Goal: Task Accomplishment & Management: Use online tool/utility

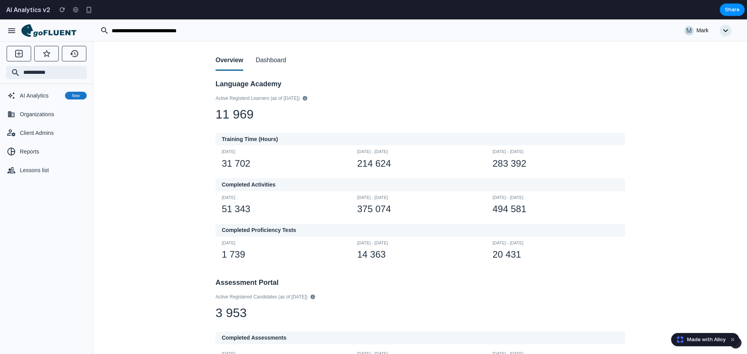
click at [265, 63] on button "Dashboard" at bounding box center [271, 61] width 30 height 20
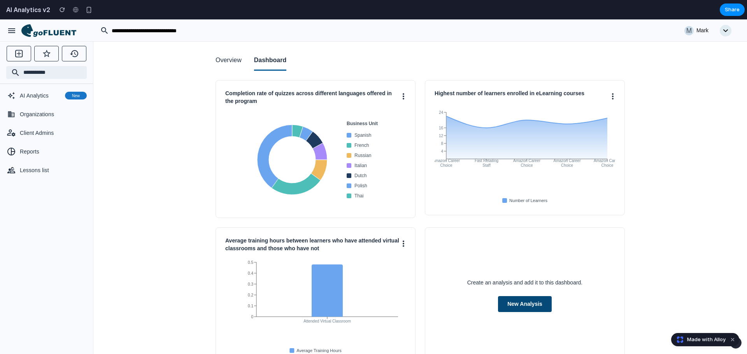
click at [523, 307] on button "New Analysis" at bounding box center [525, 304] width 54 height 16
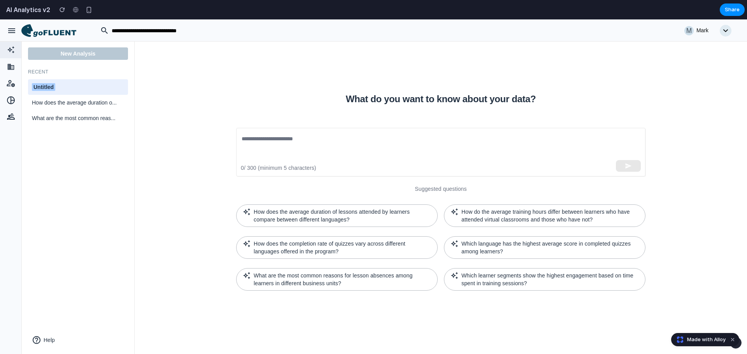
click at [75, 83] on div "Untitled" at bounding box center [78, 87] width 92 height 8
click at [75, 83] on input "********" at bounding box center [78, 87] width 92 height 10
type input "*******"
click at [280, 149] on textarea at bounding box center [441, 153] width 398 height 36
paste textarea "**********"
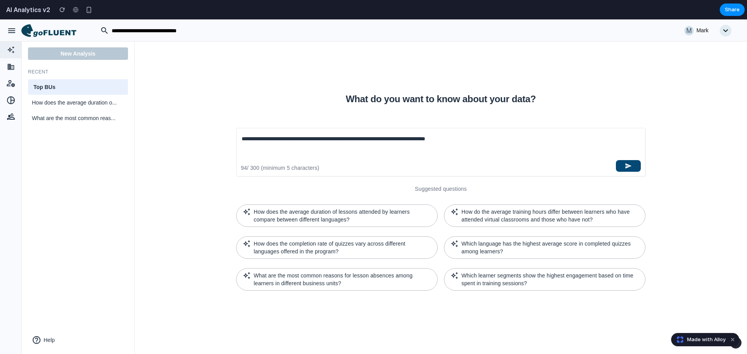
type textarea "**********"
click at [622, 164] on button "button" at bounding box center [628, 166] width 25 height 12
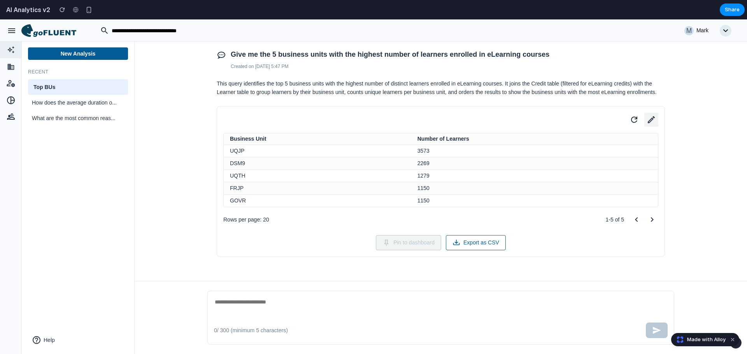
click at [650, 125] on icon at bounding box center [651, 119] width 11 height 11
click at [530, 191] on button "Business Unit" at bounding box center [516, 192] width 84 height 16
click at [537, 189] on button "Business Unit" at bounding box center [516, 192] width 84 height 16
click at [549, 192] on icon at bounding box center [548, 192] width 3 height 2
click at [555, 157] on button "Table" at bounding box center [561, 159] width 175 height 16
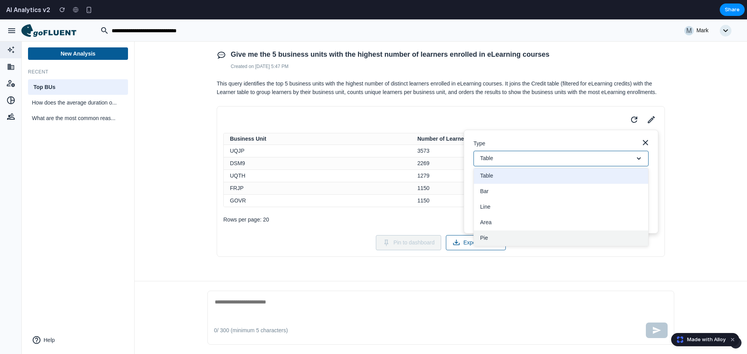
click at [495, 235] on button "Pie" at bounding box center [561, 239] width 174 height 16
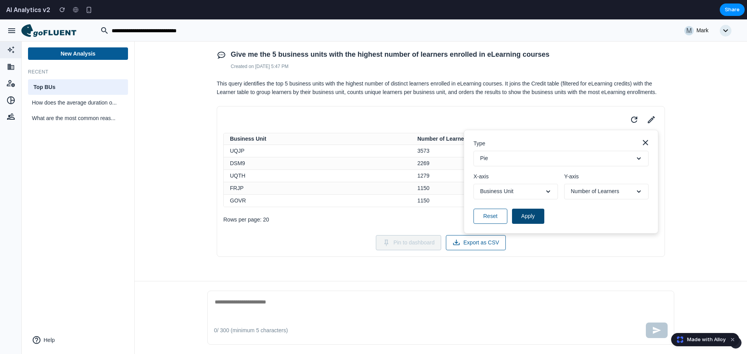
click at [530, 217] on button "Apply" at bounding box center [528, 216] width 32 height 15
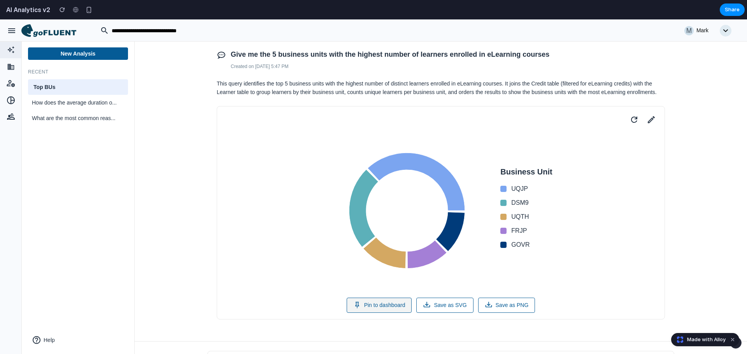
click at [392, 303] on button "Pin to dashboard" at bounding box center [379, 305] width 65 height 15
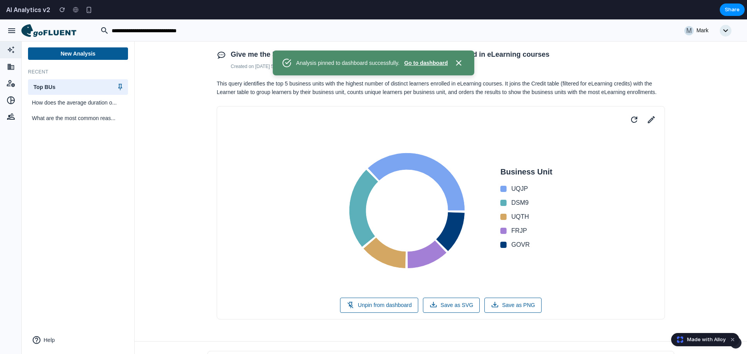
click at [420, 62] on button "Go to dashboard" at bounding box center [426, 63] width 44 height 8
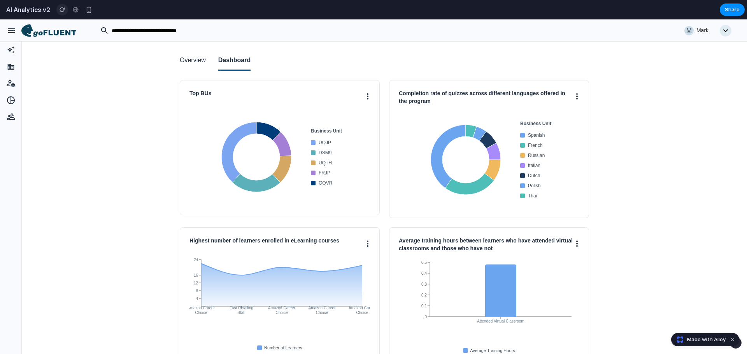
click at [65, 11] on div "button" at bounding box center [62, 9] width 5 height 5
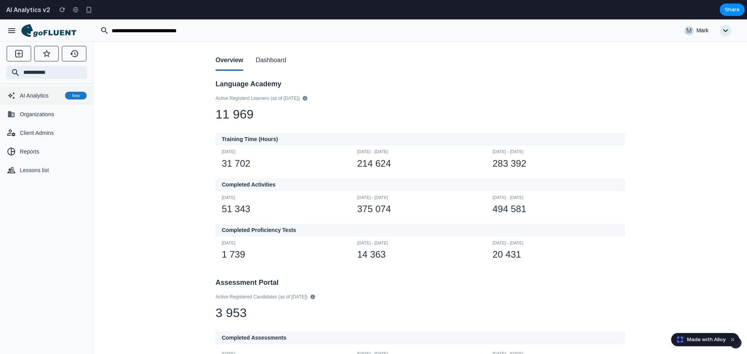
click at [49, 92] on span "AI Analytics" at bounding box center [41, 96] width 42 height 8
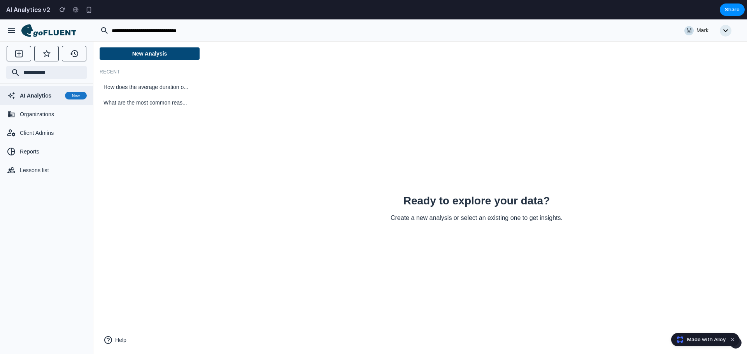
click at [141, 54] on button "New Analysis" at bounding box center [150, 53] width 100 height 12
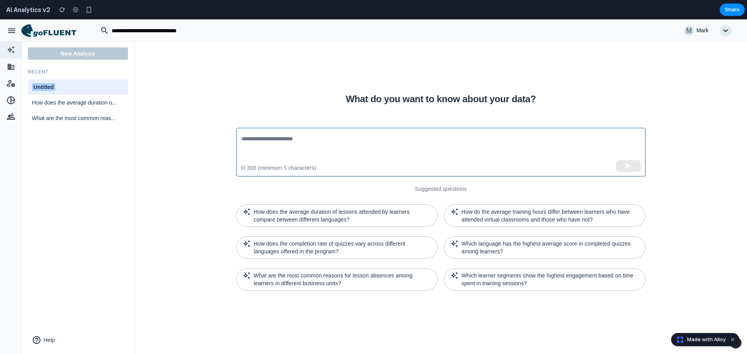
click at [282, 143] on textarea at bounding box center [441, 153] width 398 height 36
type textarea "*****"
click at [641, 173] on div "***** ​ 6 / 300 (minimum 5 characters)" at bounding box center [440, 152] width 409 height 49
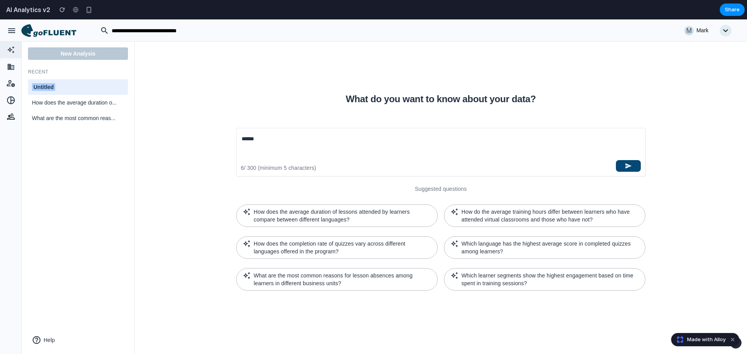
click at [628, 167] on icon "button" at bounding box center [629, 165] width 6 height 5
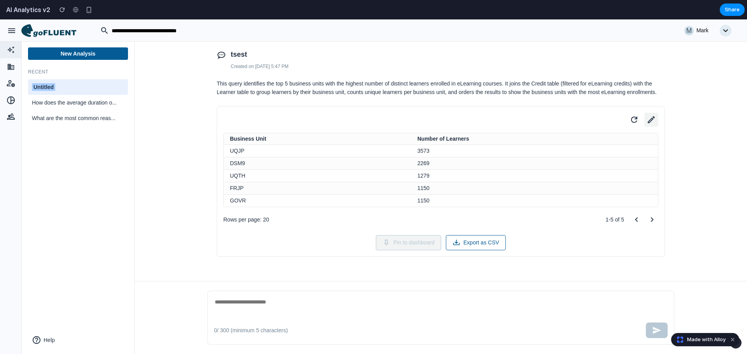
click at [652, 118] on icon at bounding box center [651, 119] width 7 height 7
click at [526, 159] on button "Table" at bounding box center [561, 159] width 175 height 16
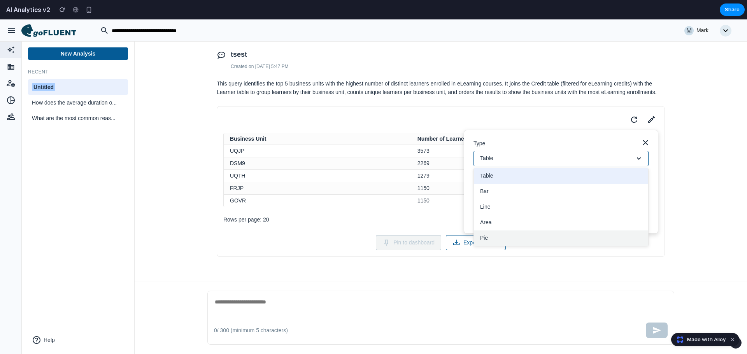
click at [517, 239] on button "Pie" at bounding box center [561, 239] width 174 height 16
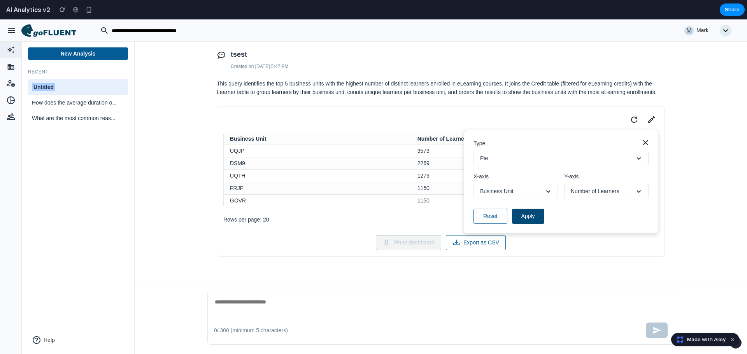
click at [528, 218] on button "Apply" at bounding box center [528, 216] width 32 height 15
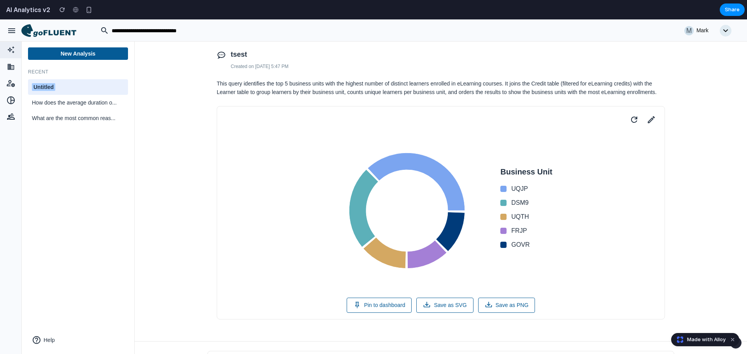
click at [526, 243] on span "GOVR" at bounding box center [520, 244] width 18 height 9
click at [64, 9] on div "button" at bounding box center [62, 9] width 5 height 5
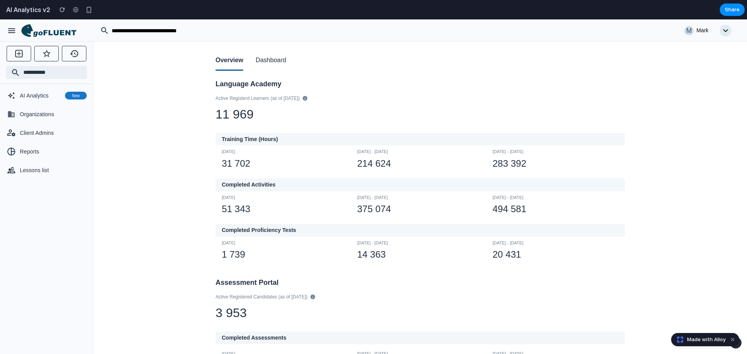
click at [281, 58] on button "Dashboard" at bounding box center [271, 61] width 30 height 20
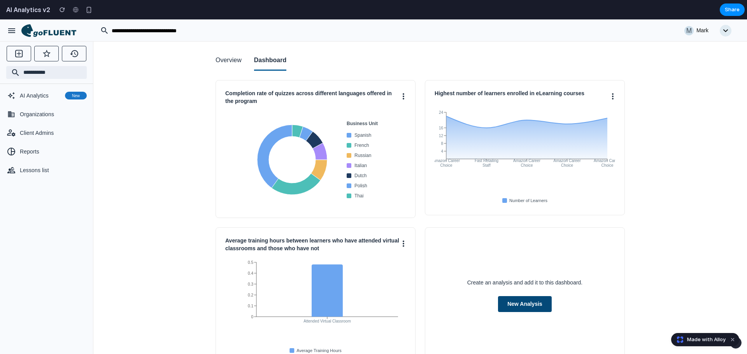
click at [506, 300] on button "New Analysis" at bounding box center [525, 304] width 54 height 16
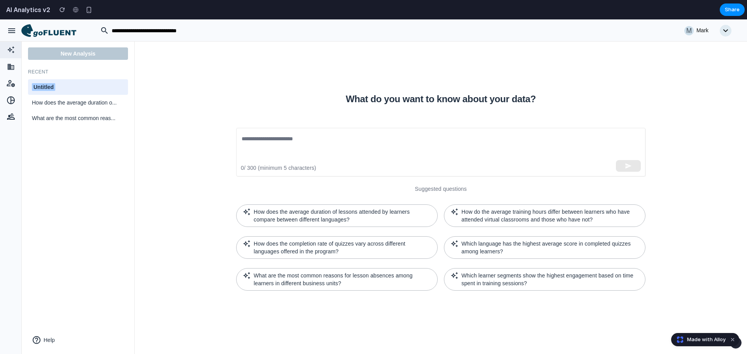
click at [81, 83] on div "Untitled" at bounding box center [78, 87] width 92 height 8
click at [81, 83] on input "********" at bounding box center [78, 87] width 92 height 10
type input "****"
click at [325, 144] on textarea at bounding box center [441, 153] width 398 height 36
type textarea "****"
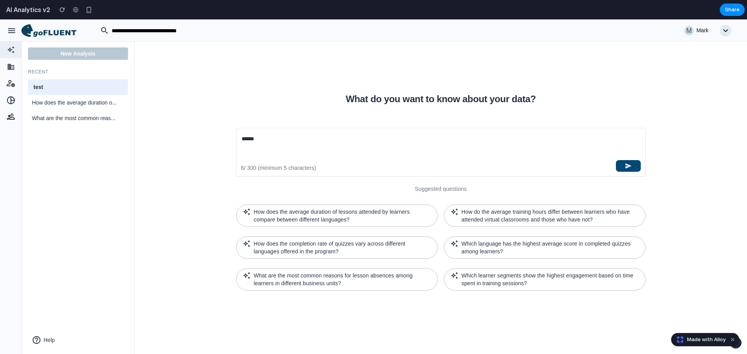
click at [623, 167] on button "button" at bounding box center [628, 166] width 25 height 12
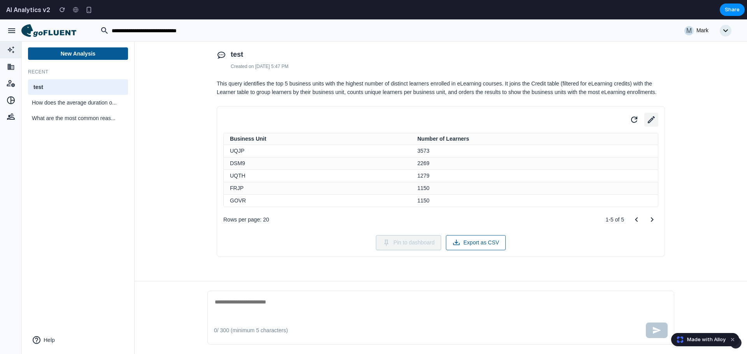
click at [646, 122] on icon at bounding box center [651, 119] width 11 height 11
click at [539, 159] on button "Table" at bounding box center [561, 159] width 175 height 16
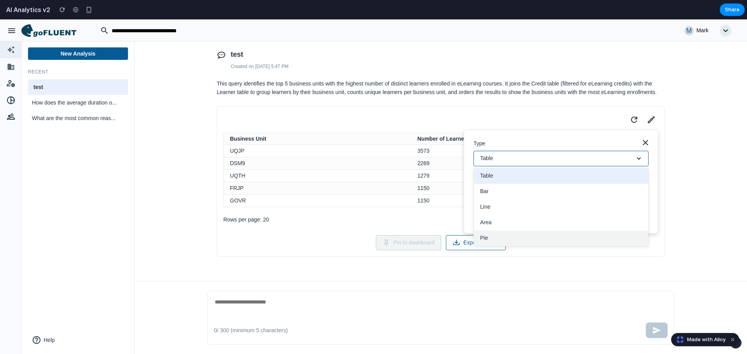
click at [498, 235] on button "Pie" at bounding box center [561, 239] width 174 height 16
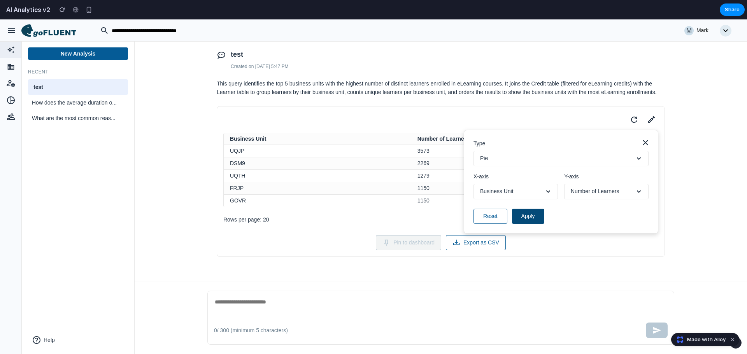
click at [523, 217] on button "Apply" at bounding box center [528, 216] width 32 height 15
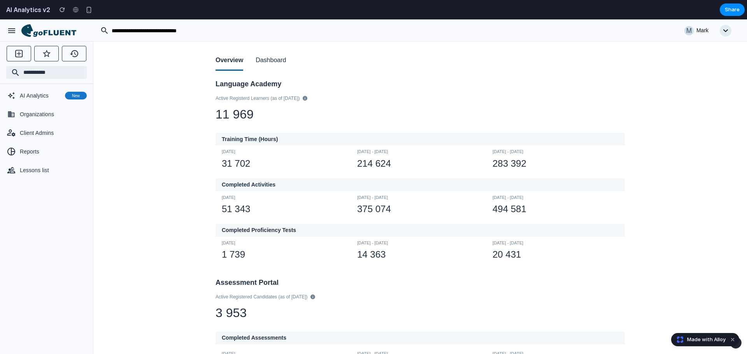
click at [272, 65] on button "Dashboard" at bounding box center [271, 61] width 30 height 20
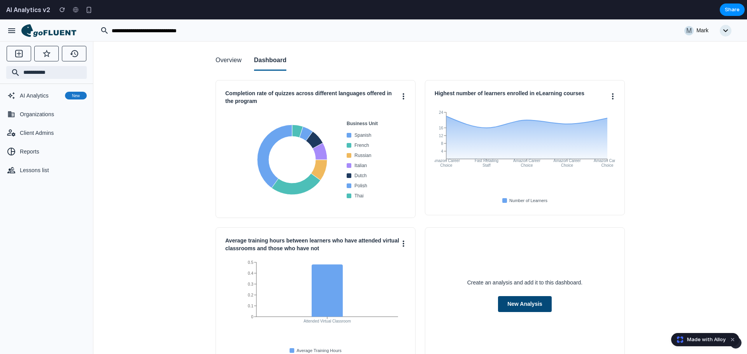
click at [520, 309] on button "New Analysis" at bounding box center [525, 304] width 54 height 16
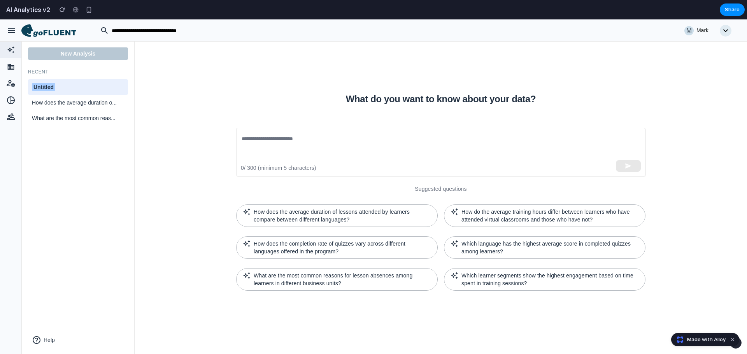
click at [74, 87] on div "Untitled" at bounding box center [78, 87] width 92 height 8
type input "****"
click at [264, 142] on textarea at bounding box center [441, 153] width 398 height 36
type textarea "****"
click at [628, 166] on icon "button" at bounding box center [628, 166] width 7 height 7
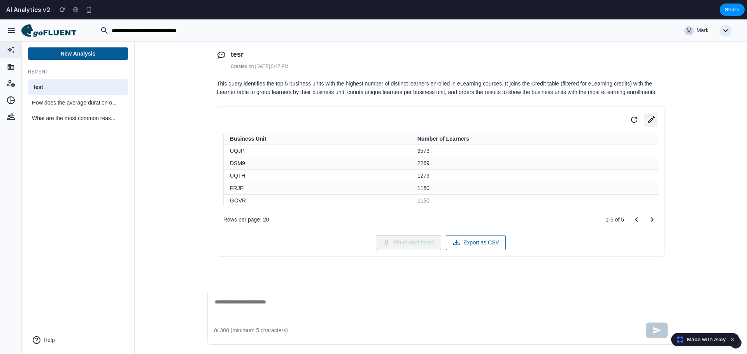
click at [646, 119] on icon at bounding box center [651, 119] width 11 height 11
click at [533, 160] on button "Table" at bounding box center [561, 159] width 175 height 16
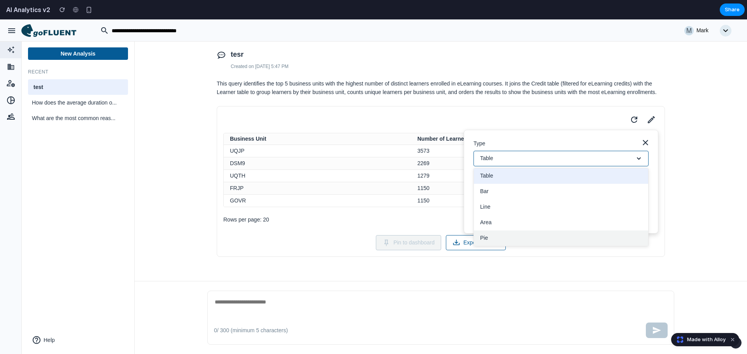
click at [511, 232] on button "Pie" at bounding box center [561, 239] width 174 height 16
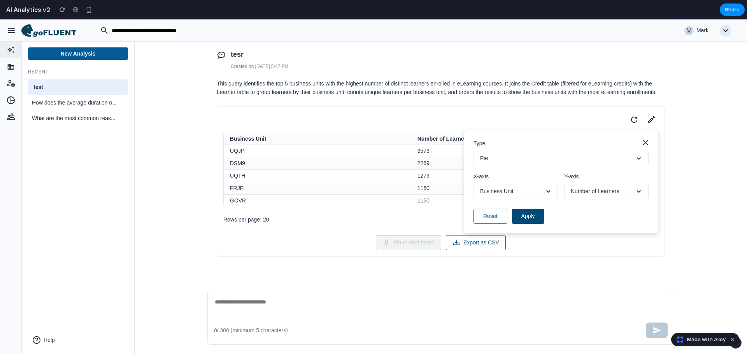
click at [530, 221] on button "Apply" at bounding box center [528, 216] width 32 height 15
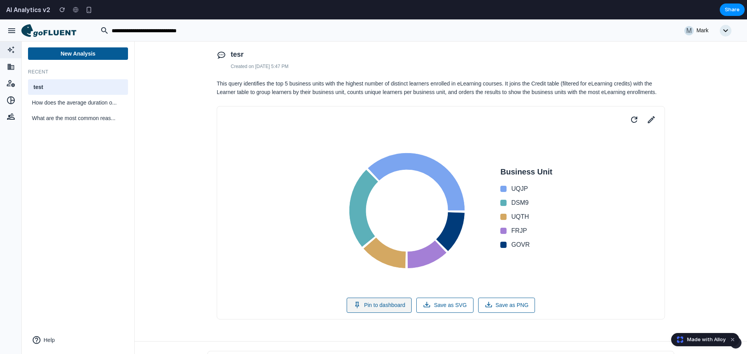
click at [393, 307] on button "Pin to dashboard" at bounding box center [379, 305] width 65 height 15
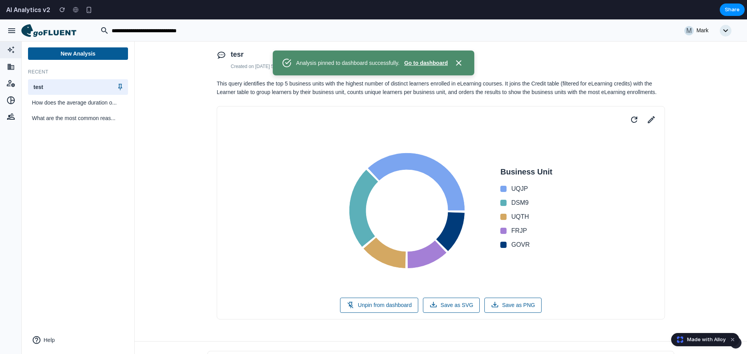
click at [415, 64] on button "Go to dashboard" at bounding box center [426, 63] width 44 height 8
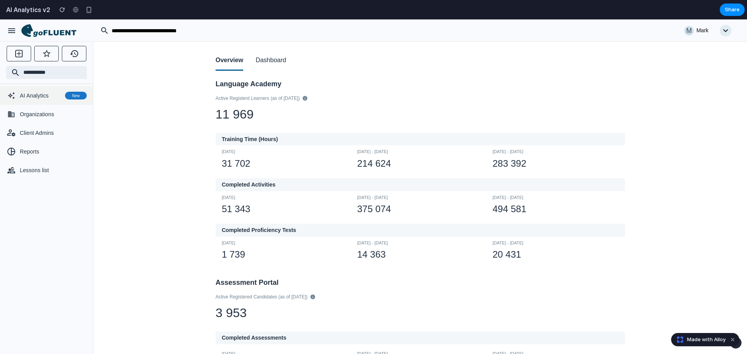
click at [33, 96] on span "AI Analytics" at bounding box center [41, 96] width 42 height 8
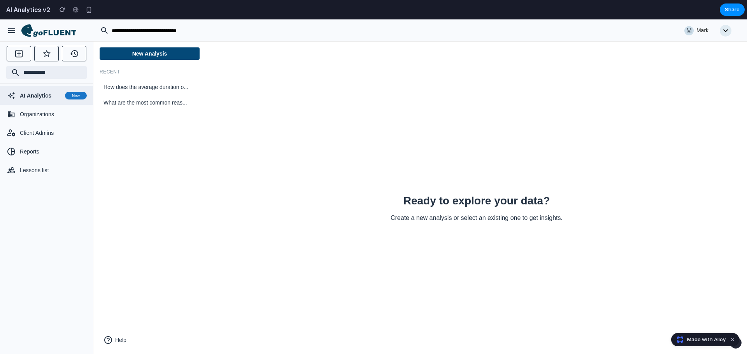
click at [126, 56] on button "New Analysis" at bounding box center [150, 53] width 100 height 12
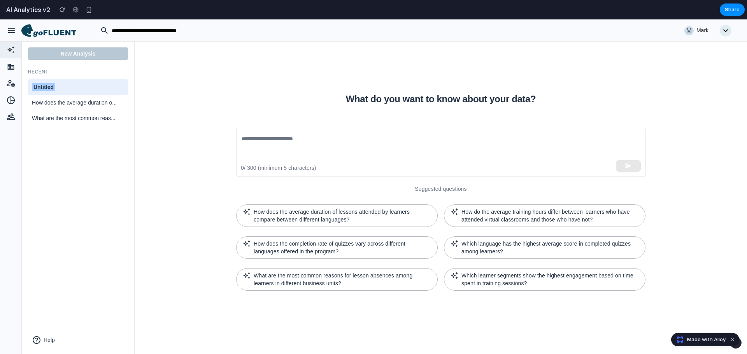
click at [79, 84] on div "Untitled" at bounding box center [78, 87] width 92 height 8
click at [79, 84] on input "********" at bounding box center [78, 87] width 92 height 10
type input "****"
click at [311, 146] on textarea at bounding box center [441, 153] width 398 height 36
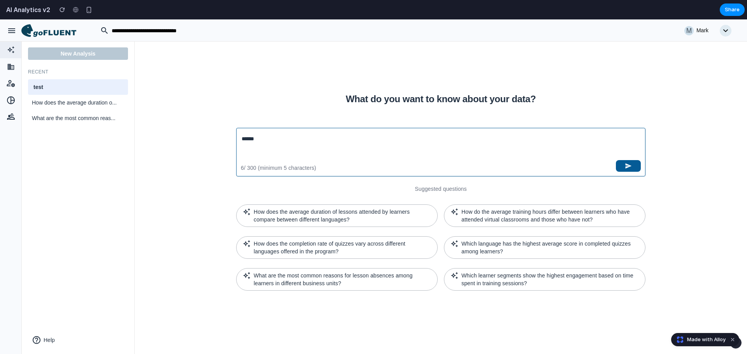
type textarea "******"
drag, startPoint x: 613, startPoint y: 168, endPoint x: 564, endPoint y: 189, distance: 53.1
click at [564, 189] on div "What do you want to know about your data? ****** ​ 6 / 300 (minimum 5 character…" at bounding box center [441, 197] width 428 height 205
click at [624, 162] on button "button" at bounding box center [628, 166] width 25 height 12
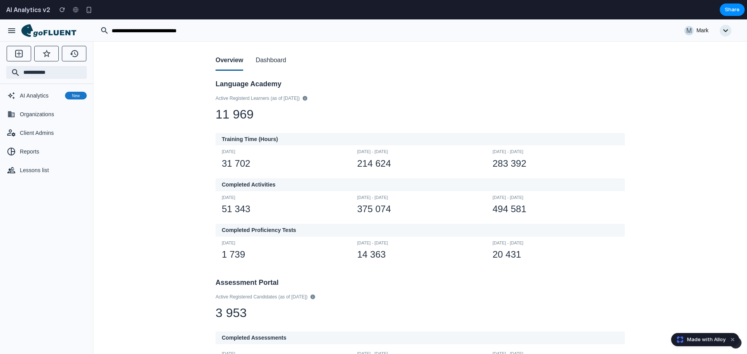
click at [280, 56] on button "Dashboard" at bounding box center [271, 61] width 30 height 20
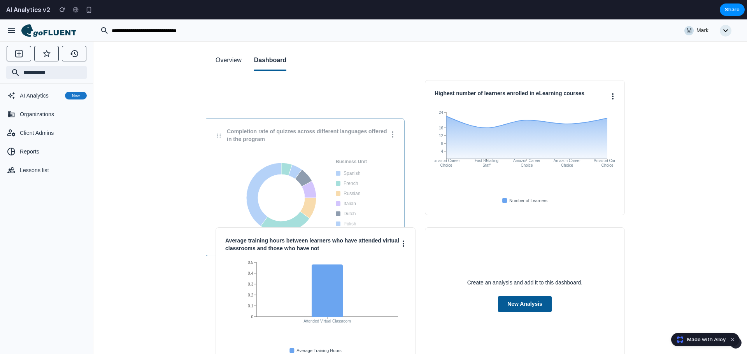
drag, startPoint x: 334, startPoint y: 100, endPoint x: 323, endPoint y: 139, distance: 39.7
click at [323, 139] on h3 "Completion rate of quizzes across different languages offered in the program" at bounding box center [308, 135] width 163 height 15
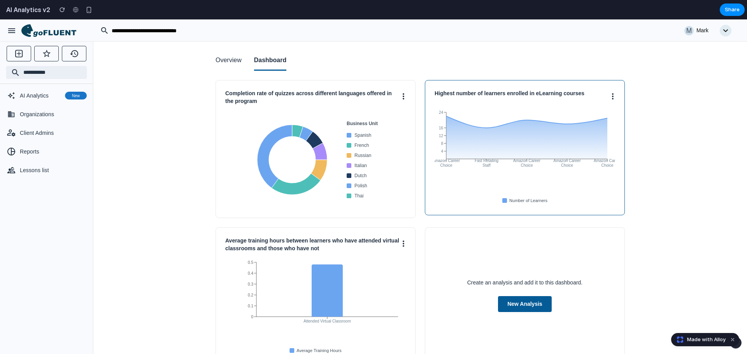
click at [612, 95] on circle at bounding box center [613, 94] width 2 height 2
click at [660, 120] on div at bounding box center [373, 186] width 747 height 335
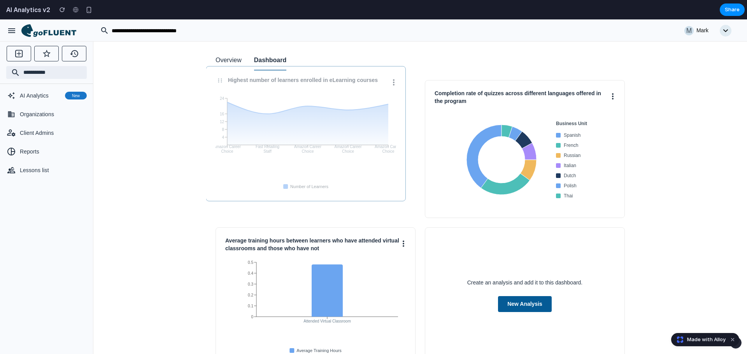
drag, startPoint x: 541, startPoint y: 99, endPoint x: 341, endPoint y: 89, distance: 200.3
click at [322, 85] on div "Highest number of learners enrolled in eLearning courses" at bounding box center [306, 82] width 181 height 12
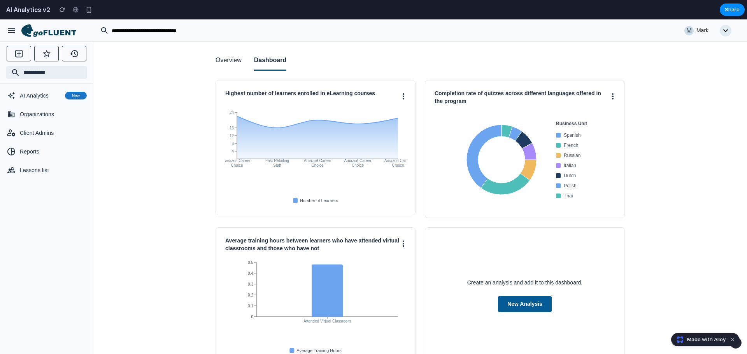
click at [702, 342] on span "Made with Alloy" at bounding box center [706, 340] width 39 height 8
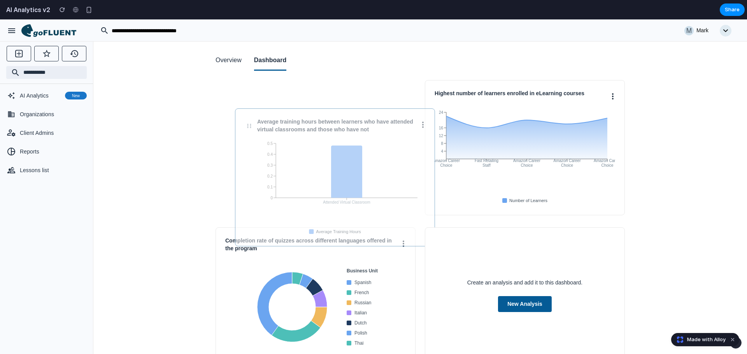
drag, startPoint x: 349, startPoint y: 278, endPoint x: 368, endPoint y: 159, distance: 120.6
click at [368, 159] on icon "Attended Virtual Classroom 0 0.1 0.2 0.3 0.4 0.5" at bounding box center [335, 188] width 181 height 97
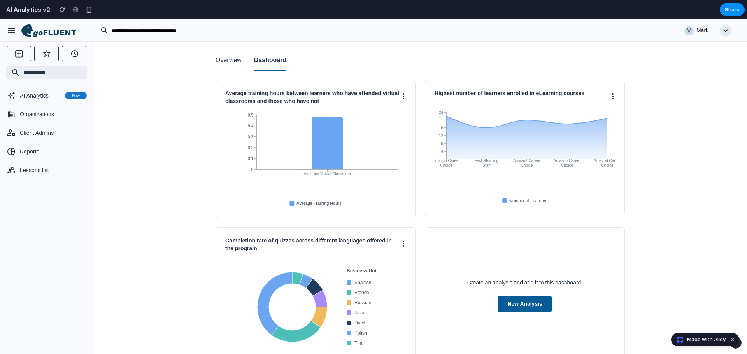
click at [416, 106] on div "Average training hours between learners who have attended virtual classrooms an…" at bounding box center [420, 223] width 409 height 286
click at [401, 96] on button at bounding box center [403, 96] width 5 height 12
click at [403, 86] on div at bounding box center [373, 186] width 747 height 335
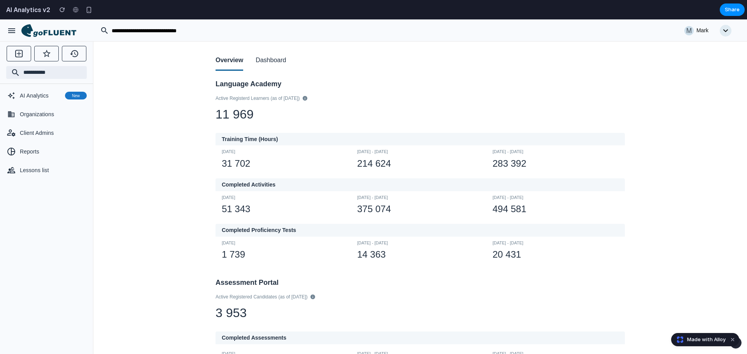
click at [282, 67] on button "Dashboard" at bounding box center [271, 61] width 30 height 20
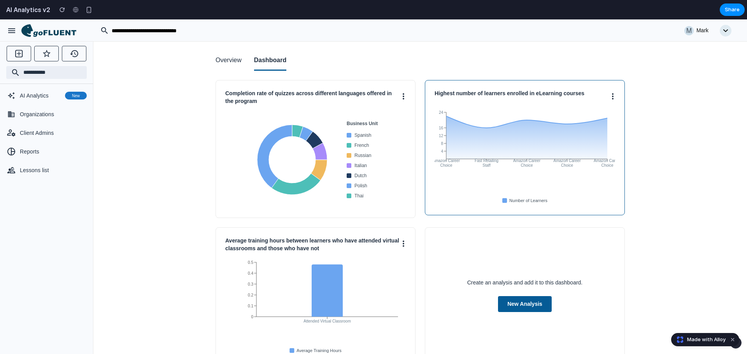
click at [612, 97] on icon at bounding box center [613, 96] width 2 height 6
click at [656, 132] on div at bounding box center [373, 186] width 747 height 335
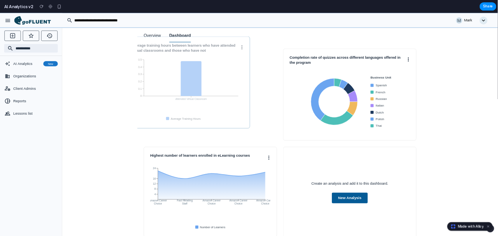
scroll to position [3, 0]
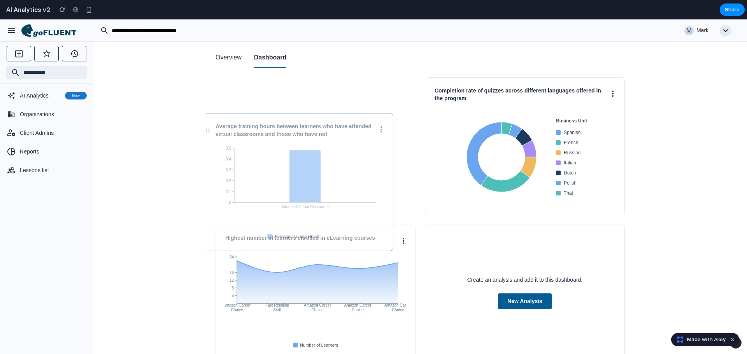
drag, startPoint x: 312, startPoint y: 253, endPoint x: 290, endPoint y: 168, distance: 87.3
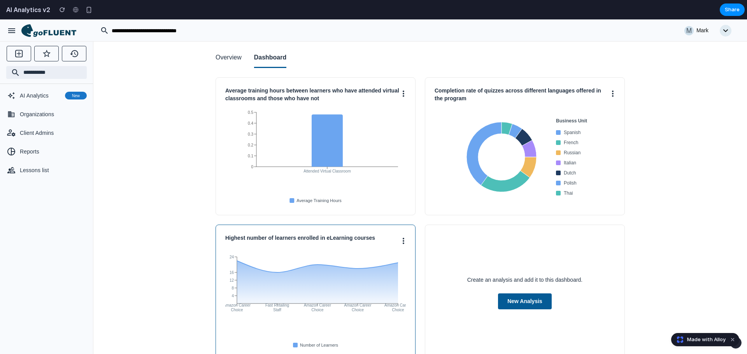
click at [403, 241] on circle at bounding box center [404, 241] width 2 height 2
click at [150, 165] on div at bounding box center [373, 186] width 747 height 335
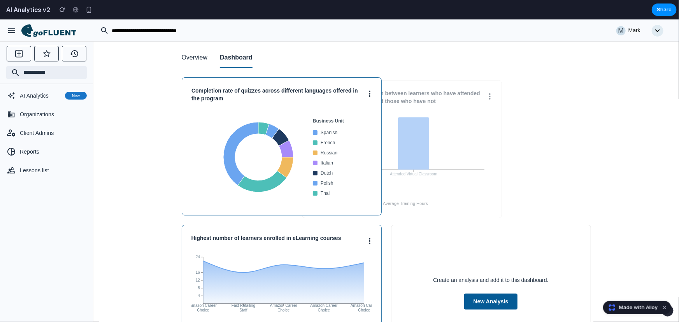
drag, startPoint x: 288, startPoint y: 130, endPoint x: 408, endPoint y: 133, distance: 120.3
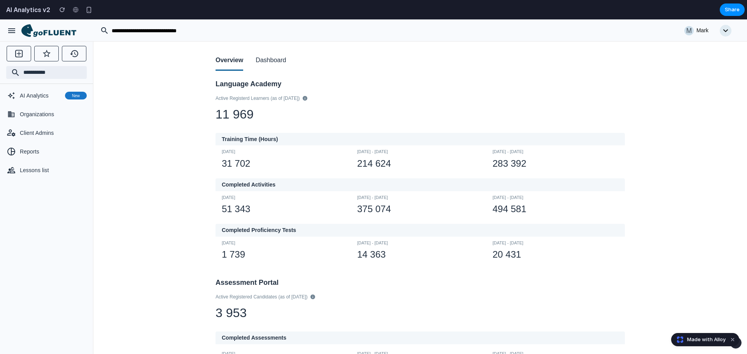
click at [37, 7] on h2 "AI Analytics v2" at bounding box center [26, 9] width 47 height 9
click at [704, 340] on span "Made with Alloy" at bounding box center [706, 340] width 39 height 8
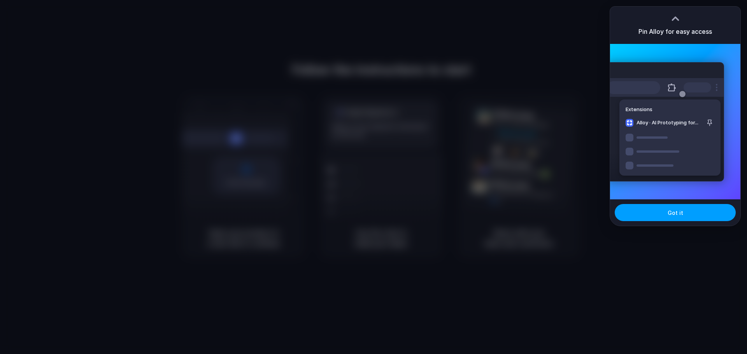
click at [670, 211] on span "Got it" at bounding box center [676, 213] width 16 height 8
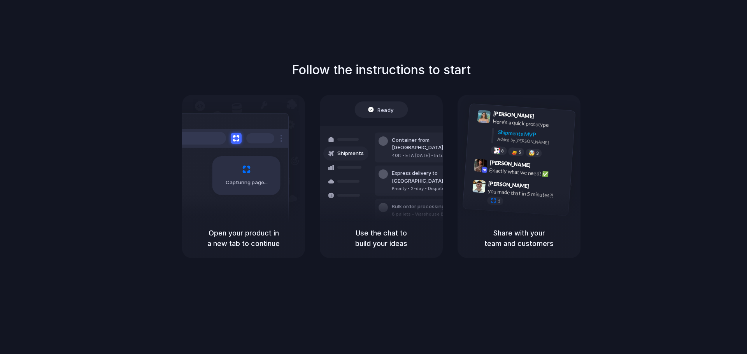
click at [413, 251] on div "Use the chat to build your ideas" at bounding box center [381, 239] width 123 height 40
click at [226, 171] on div "Capturing page" at bounding box center [246, 175] width 68 height 39
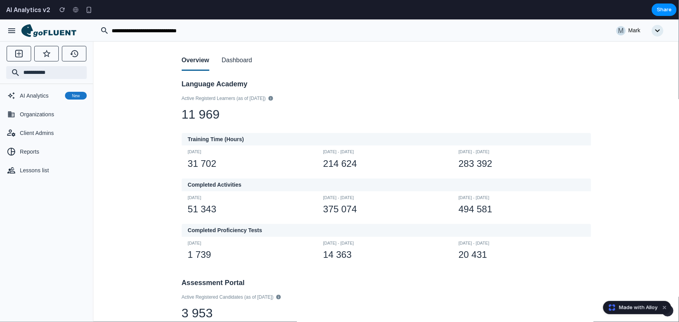
click at [229, 61] on button "Dashboard" at bounding box center [237, 61] width 30 height 20
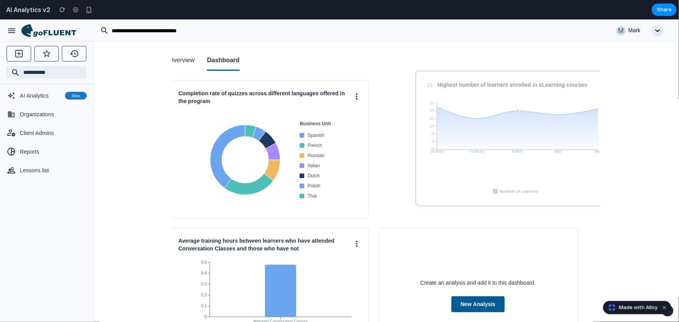
scroll to position [0, 21]
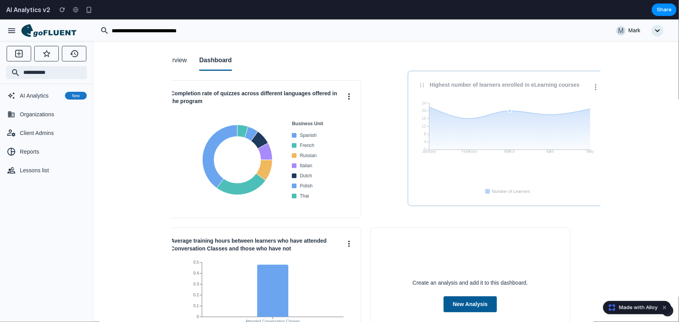
drag, startPoint x: 492, startPoint y: 142, endPoint x: 519, endPoint y: 133, distance: 29.2
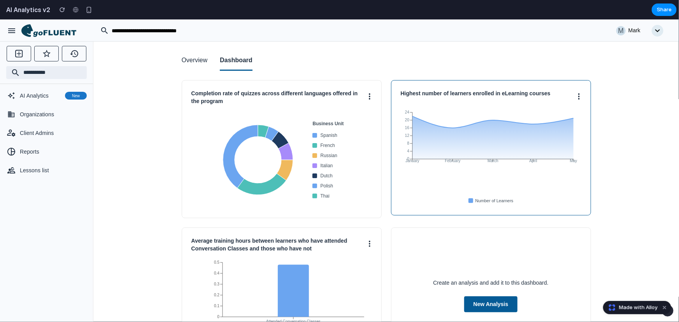
scroll to position [62, 0]
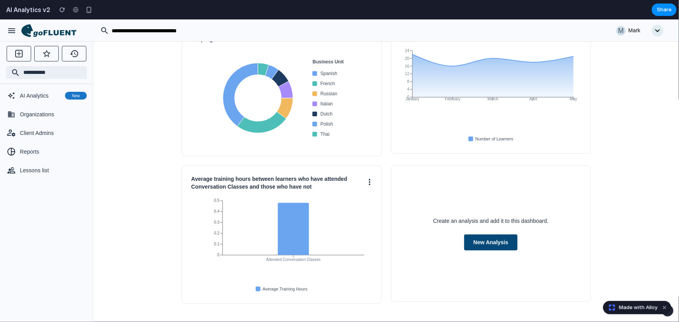
click at [477, 240] on button "New Analysis" at bounding box center [491, 242] width 54 height 16
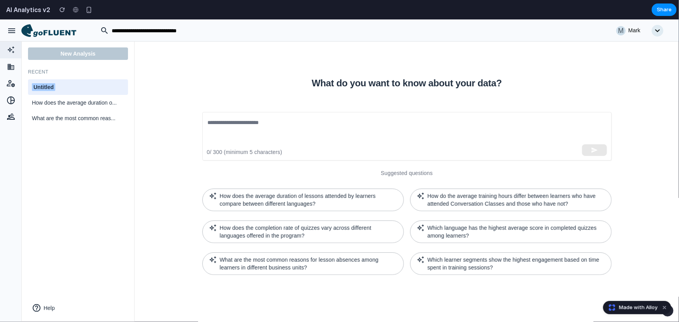
click at [63, 87] on div "Untitled" at bounding box center [78, 87] width 92 height 8
click at [63, 87] on input "********" at bounding box center [78, 87] width 92 height 10
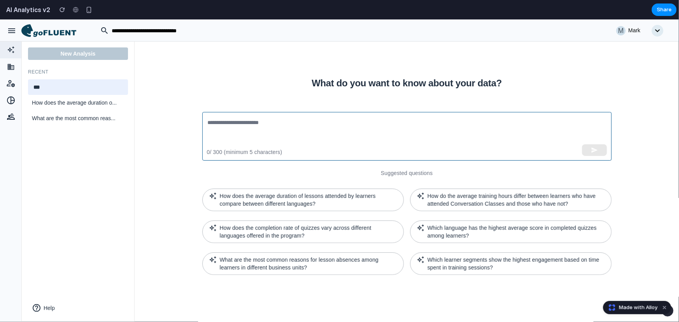
type input "****"
click at [279, 132] on textarea at bounding box center [407, 136] width 398 height 36
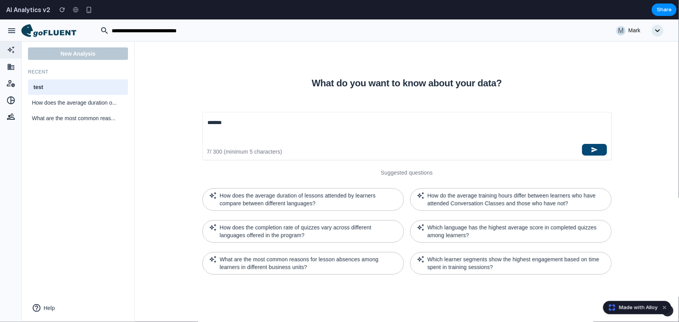
type textarea "*****"
click at [595, 150] on icon "button" at bounding box center [594, 149] width 6 height 5
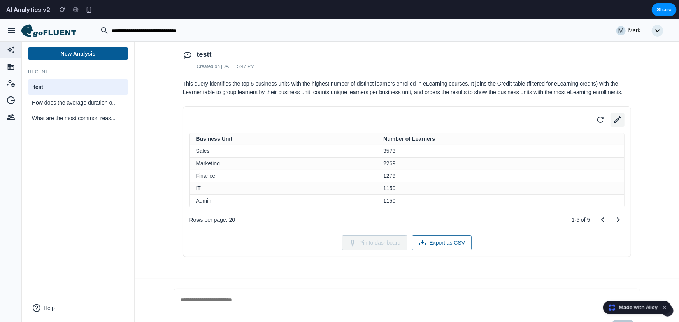
click at [617, 118] on icon at bounding box center [617, 119] width 11 height 11
click at [477, 189] on button "Business Unit" at bounding box center [482, 192] width 84 height 16
click at [479, 154] on button "Table" at bounding box center [527, 159] width 175 height 16
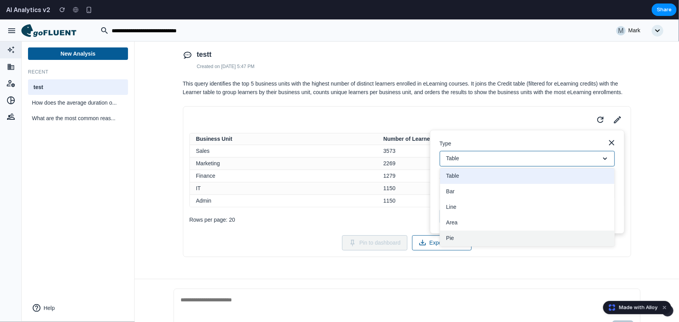
click at [465, 234] on button "Pie" at bounding box center [527, 238] width 174 height 16
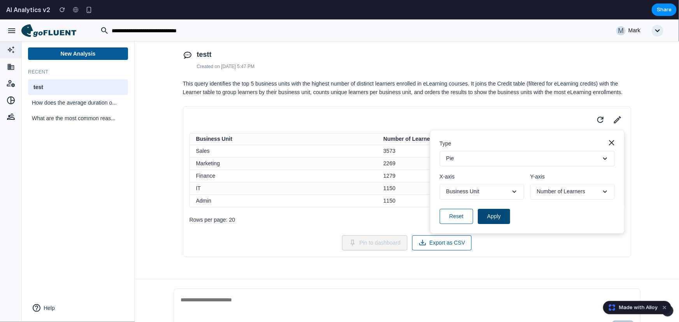
click at [486, 216] on button "Apply" at bounding box center [494, 216] width 32 height 15
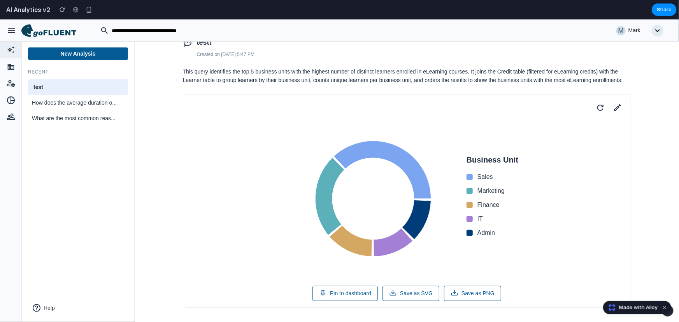
scroll to position [0, 0]
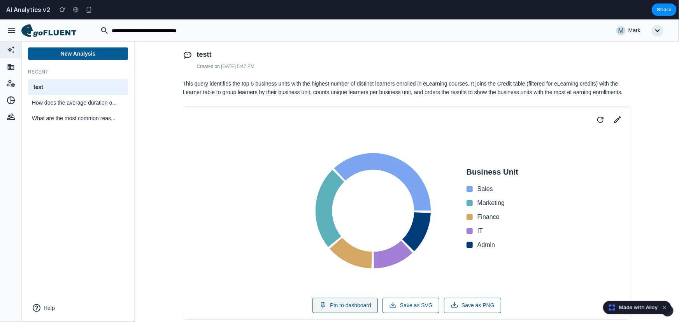
click at [355, 303] on button "Pin to dashboard" at bounding box center [344, 305] width 65 height 15
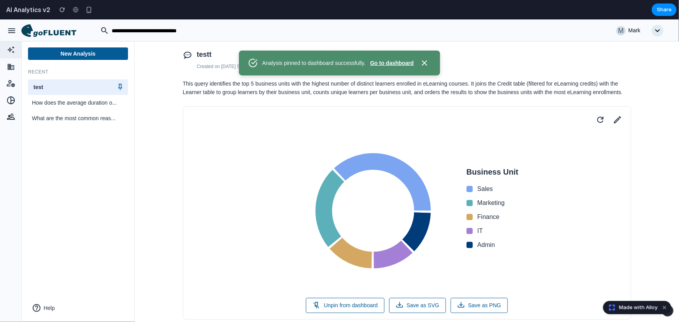
click at [393, 59] on button "Go to dashboard" at bounding box center [392, 63] width 44 height 8
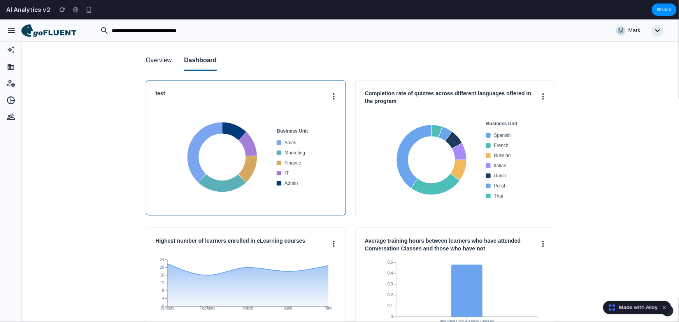
click at [332, 95] on button at bounding box center [334, 95] width 5 height 12
click at [307, 114] on button "Unpin" at bounding box center [304, 113] width 61 height 19
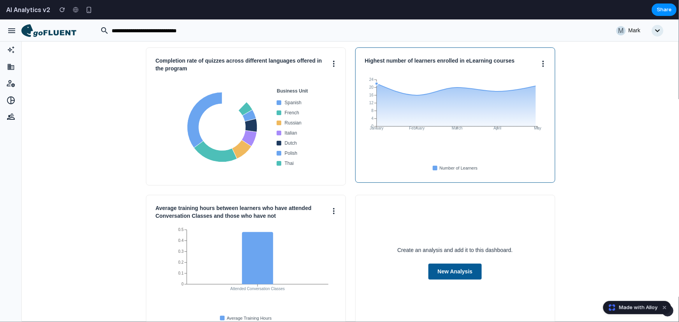
scroll to position [62, 0]
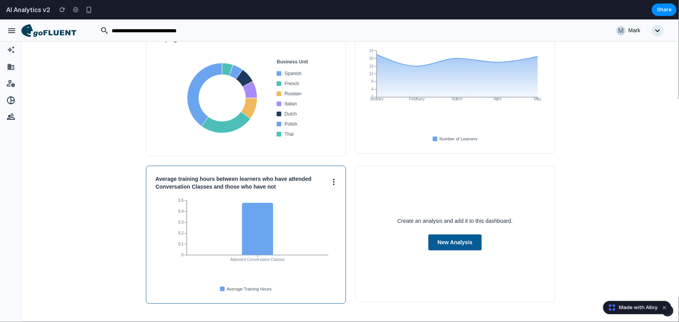
click at [332, 179] on button at bounding box center [334, 181] width 5 height 12
click at [328, 102] on div at bounding box center [339, 170] width 679 height 303
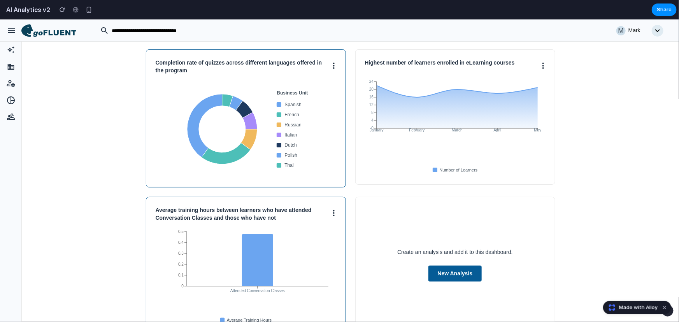
scroll to position [0, 0]
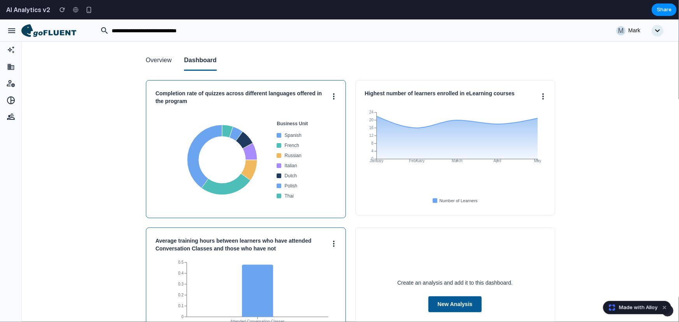
click at [333, 96] on div "Completion rate of quizzes across different languages offered in the program Bu…" at bounding box center [246, 149] width 200 height 138
click at [332, 96] on button at bounding box center [334, 95] width 5 height 12
click at [529, 97] on div at bounding box center [339, 170] width 679 height 303
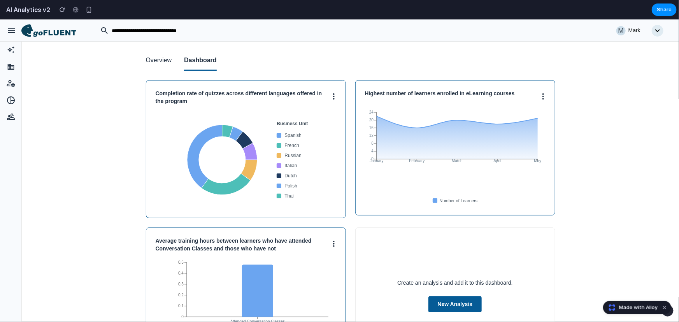
click at [542, 97] on icon at bounding box center [543, 96] width 2 height 6
click at [564, 123] on div at bounding box center [339, 170] width 679 height 303
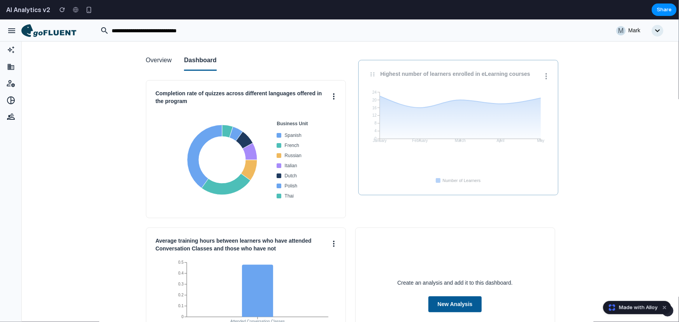
drag, startPoint x: 416, startPoint y: 102, endPoint x: 420, endPoint y: 81, distance: 20.5
click at [420, 81] on div "Highest number of learners enrolled in eLearning courses January February March…" at bounding box center [458, 127] width 200 height 135
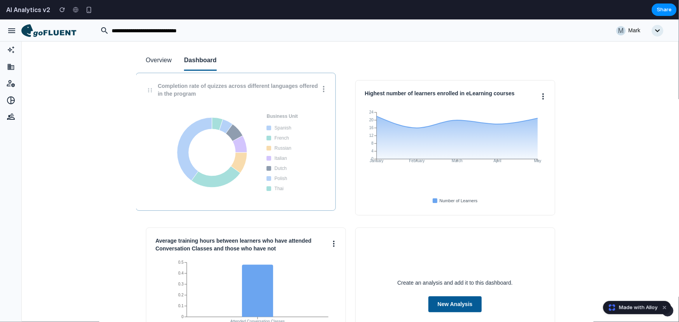
drag, startPoint x: 229, startPoint y: 102, endPoint x: 215, endPoint y: 95, distance: 16.2
click at [215, 95] on h3 "Completion rate of quizzes across different languages offered in the program" at bounding box center [239, 89] width 163 height 15
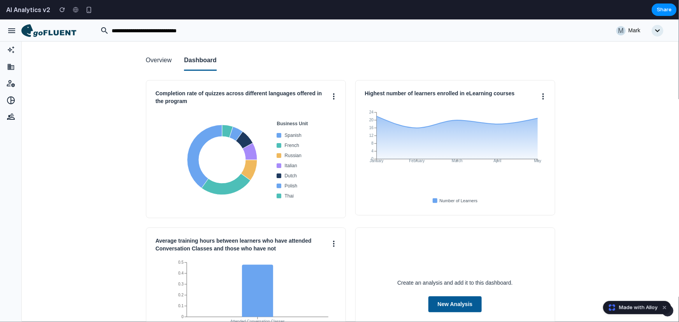
click at [153, 55] on button "Overview" at bounding box center [159, 61] width 26 height 20
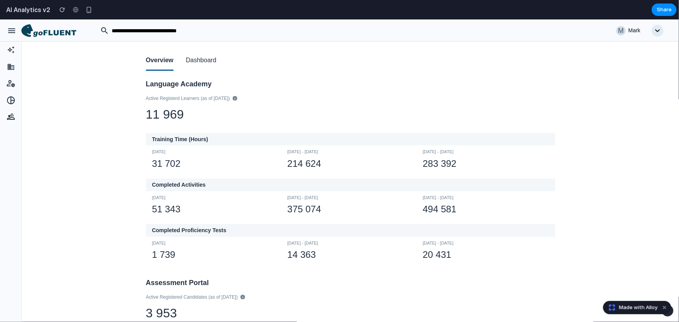
click at [199, 61] on button "Dashboard" at bounding box center [201, 61] width 30 height 20
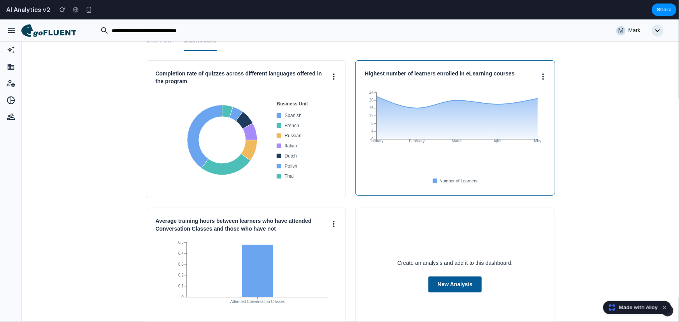
scroll to position [62, 0]
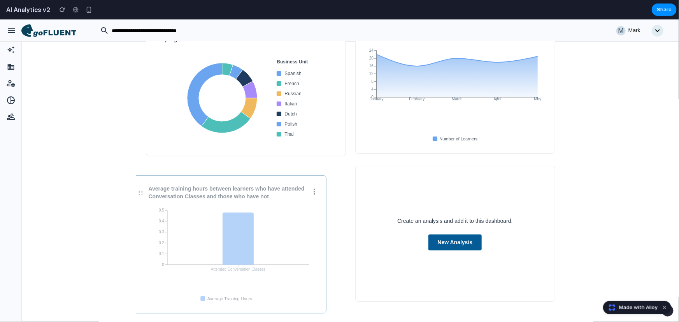
drag, startPoint x: 286, startPoint y: 222, endPoint x: 326, endPoint y: 230, distance: 40.9
click at [268, 232] on icon "Attended Conversation Classes 0 0.1 0.2 0.3 0.4 0.5" at bounding box center [226, 254] width 181 height 97
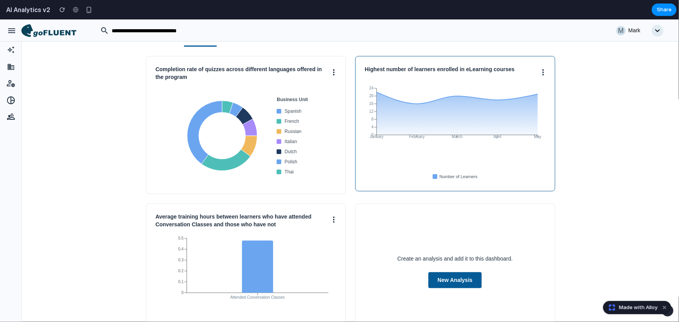
scroll to position [0, 0]
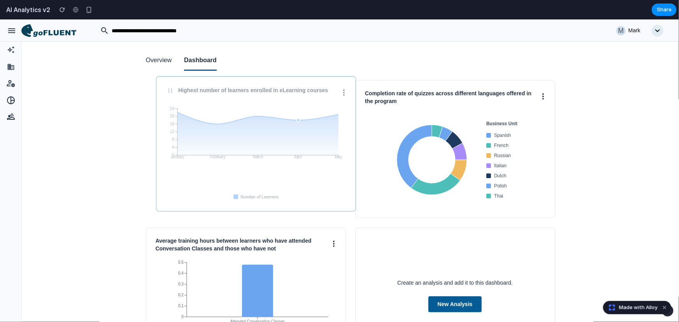
drag, startPoint x: 499, startPoint y: 149, endPoint x: 301, endPoint y: 145, distance: 198.1
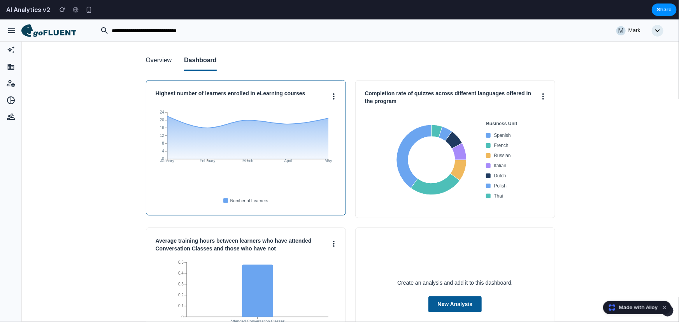
click at [333, 94] on circle at bounding box center [334, 94] width 2 height 2
click at [444, 87] on div at bounding box center [339, 170] width 679 height 303
click at [153, 56] on button "Overview" at bounding box center [159, 61] width 26 height 20
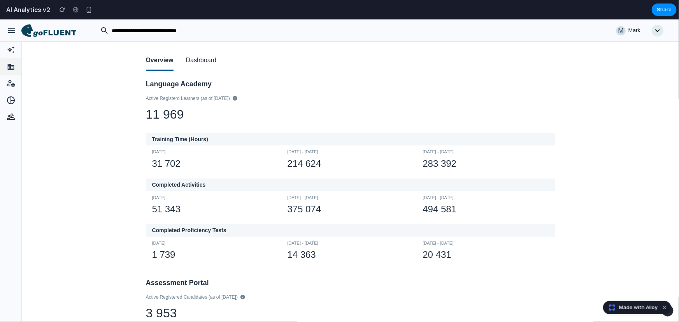
click at [9, 65] on icon at bounding box center [10, 67] width 7 height 6
click at [12, 88] on div at bounding box center [10, 83] width 21 height 16
click at [9, 100] on icon at bounding box center [11, 100] width 10 height 8
click at [11, 115] on icon at bounding box center [12, 116] width 6 height 6
click at [8, 48] on icon at bounding box center [11, 50] width 10 height 8
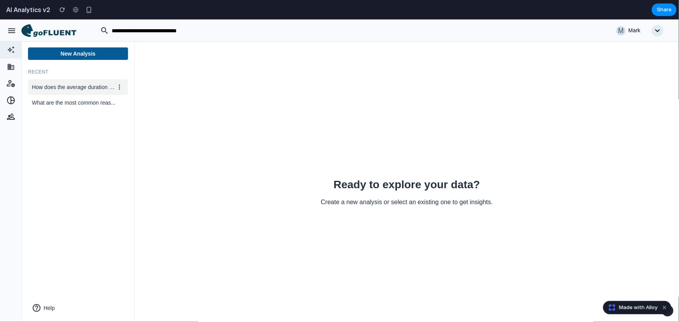
click at [59, 88] on span "How does the average duration o..." at bounding box center [73, 87] width 83 height 8
click at [65, 104] on span "What are the most common reas..." at bounding box center [73, 102] width 83 height 8
click at [64, 90] on span "How does the average duration o..." at bounding box center [73, 87] width 83 height 8
click at [120, 88] on icon at bounding box center [119, 87] width 6 height 6
click at [105, 105] on button "Rename" at bounding box center [92, 102] width 61 height 19
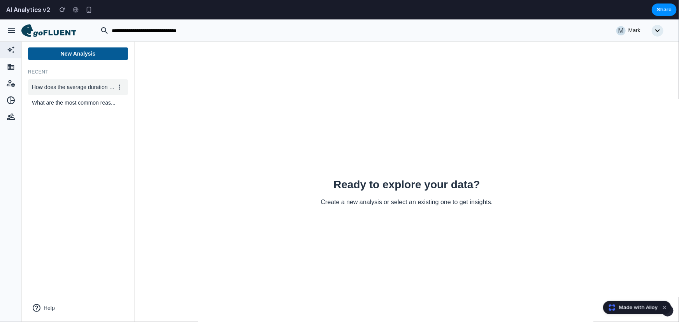
click at [109, 124] on div "New Analysis Recent How does the average duration o... What are the most common…" at bounding box center [78, 181] width 113 height 281
click at [118, 104] on icon at bounding box center [119, 102] width 6 height 6
click at [55, 151] on div at bounding box center [339, 170] width 679 height 303
click at [40, 303] on button "Help" at bounding box center [78, 308] width 100 height 16
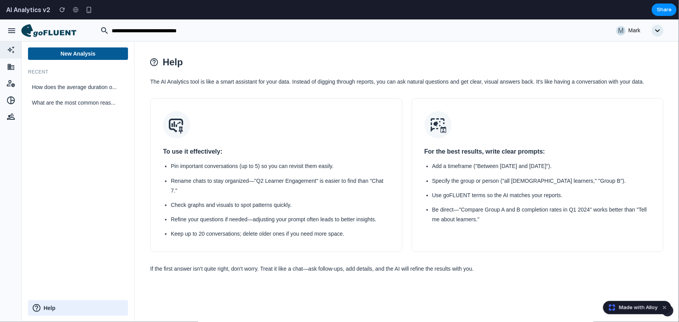
click at [40, 304] on icon at bounding box center [37, 308] width 8 height 8
click at [75, 87] on span "How does the average duration o..." at bounding box center [73, 87] width 83 height 8
click at [86, 53] on button "New Analysis" at bounding box center [78, 53] width 100 height 12
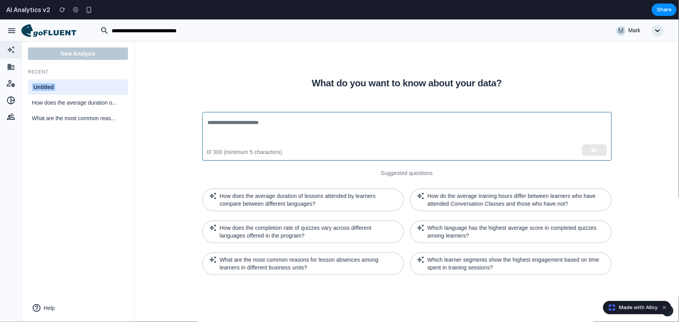
click at [258, 128] on textarea at bounding box center [407, 136] width 398 height 36
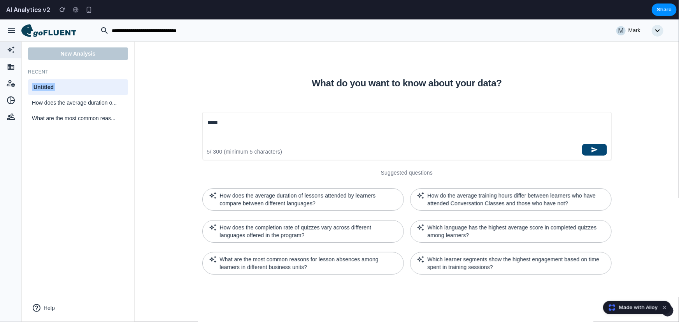
type textarea "*****"
click at [590, 152] on button "button" at bounding box center [594, 150] width 25 height 12
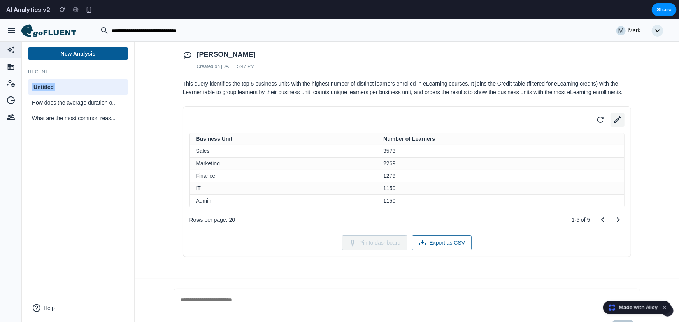
click at [613, 121] on icon at bounding box center [617, 119] width 11 height 11
click at [486, 159] on button "Table" at bounding box center [527, 159] width 175 height 16
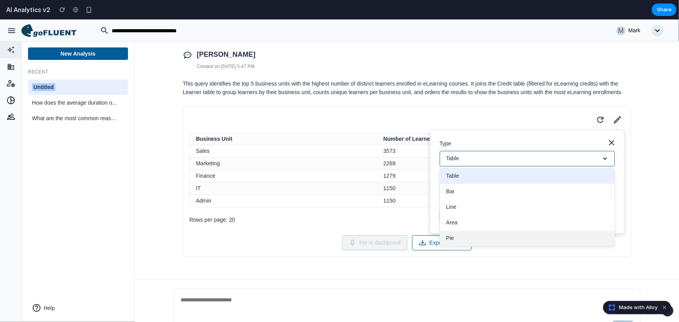
click at [453, 232] on button "Pie" at bounding box center [527, 238] width 174 height 16
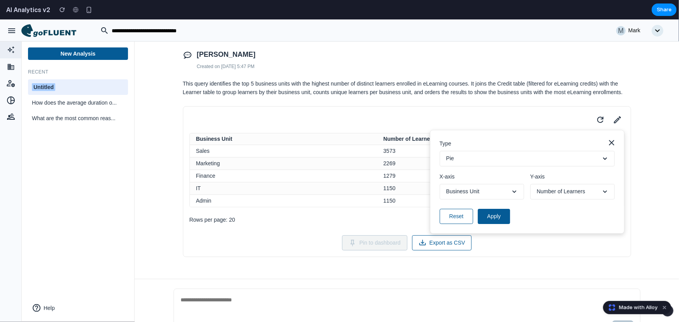
click at [457, 158] on button "Pie" at bounding box center [527, 159] width 175 height 16
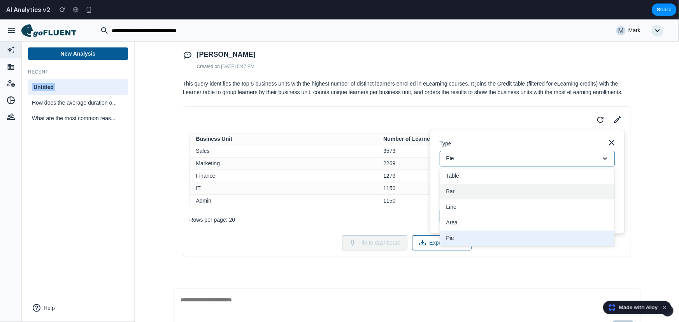
click at [466, 190] on button "Bar" at bounding box center [527, 192] width 174 height 16
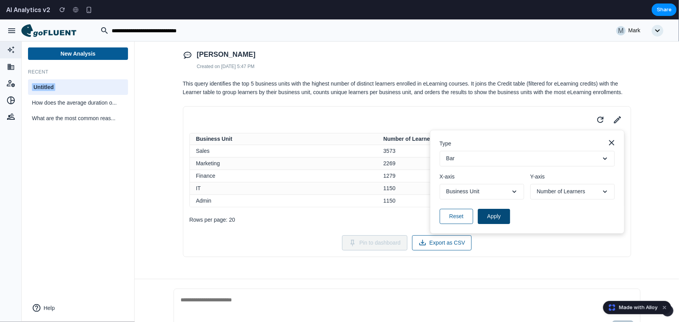
click at [495, 209] on button "Apply" at bounding box center [494, 216] width 32 height 15
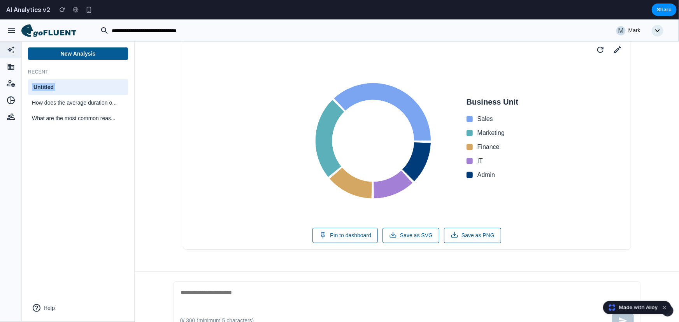
scroll to position [70, 0]
click at [358, 237] on button "Pin to dashboard" at bounding box center [344, 234] width 65 height 15
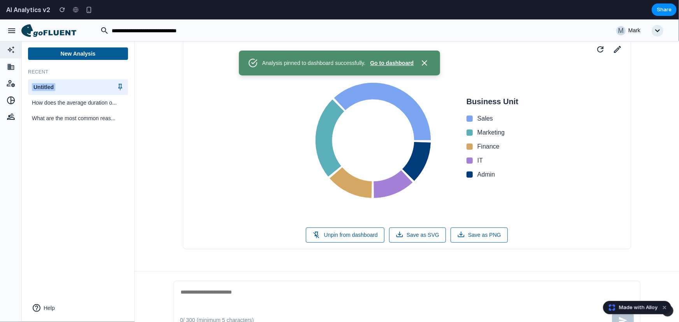
click at [395, 61] on button "Go to dashboard" at bounding box center [392, 63] width 44 height 8
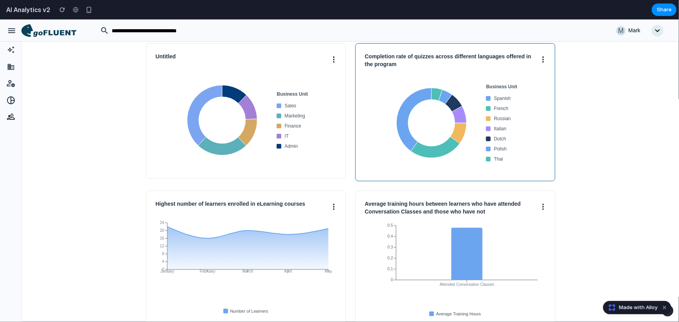
scroll to position [62, 0]
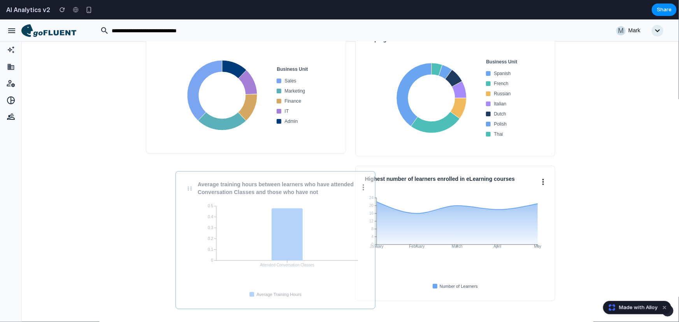
drag, startPoint x: 431, startPoint y: 198, endPoint x: 251, endPoint y: 203, distance: 179.8
click at [251, 203] on icon "Attended Conversation Classes 0 0.1 0.2 0.3 0.4 0.5" at bounding box center [275, 250] width 181 height 97
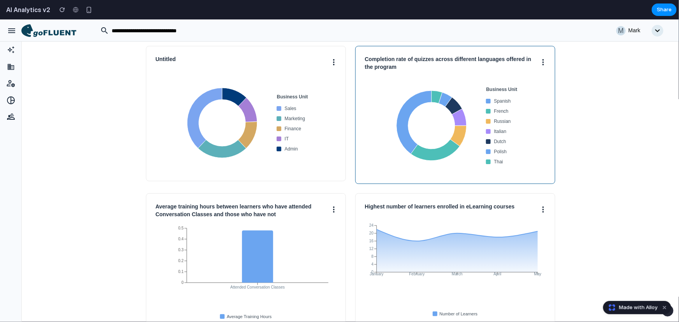
scroll to position [0, 0]
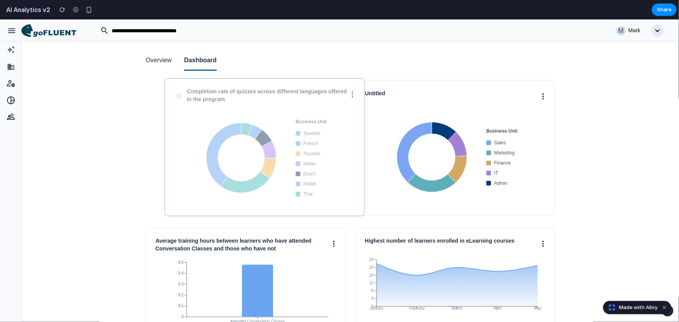
drag, startPoint x: 404, startPoint y: 175, endPoint x: 213, endPoint y: 172, distance: 190.7
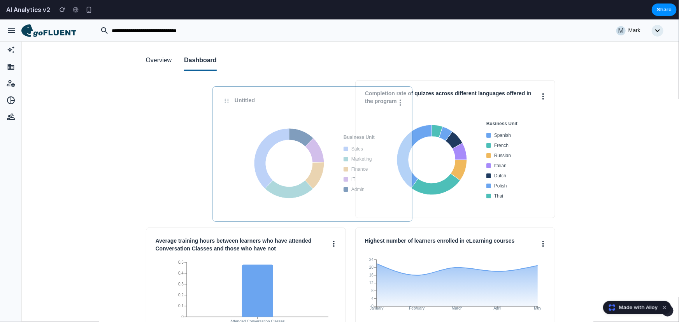
drag, startPoint x: 423, startPoint y: 102, endPoint x: 276, endPoint y: 108, distance: 147.2
click at [276, 108] on div "Untitled Business Unit Sales Marketing Finance IT Admin" at bounding box center [312, 153] width 200 height 135
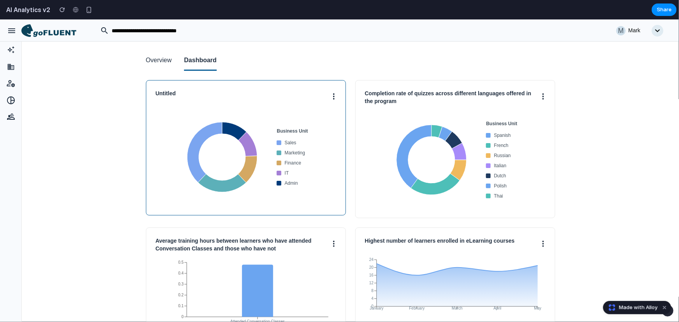
click at [165, 93] on h3 "Untitled" at bounding box center [244, 93] width 176 height 8
click at [169, 94] on h3 "Untitled" at bounding box center [244, 93] width 176 height 8
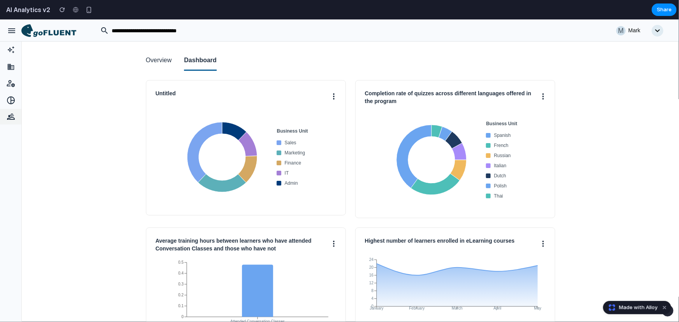
click at [8, 120] on div at bounding box center [10, 117] width 21 height 16
click at [13, 95] on div at bounding box center [10, 99] width 21 height 17
click at [12, 50] on icon at bounding box center [11, 50] width 10 height 8
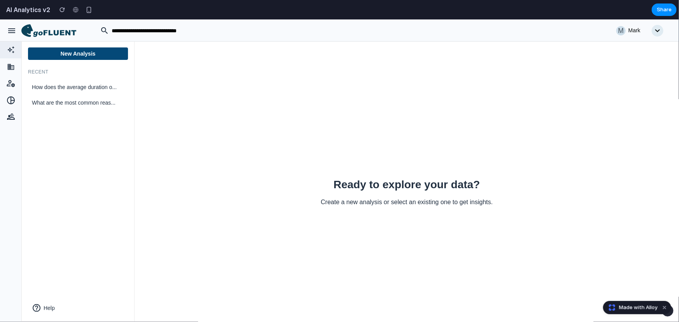
click at [89, 54] on button "New Analysis" at bounding box center [78, 53] width 100 height 12
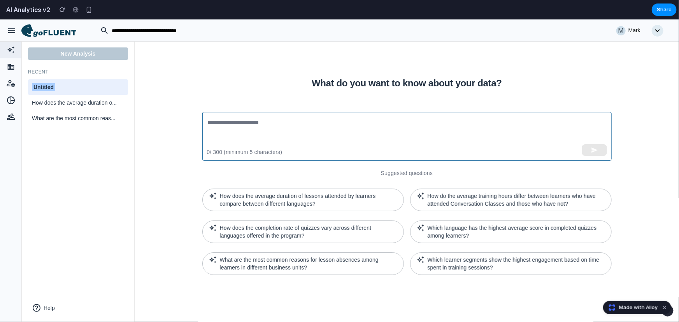
click at [238, 121] on textarea at bounding box center [407, 136] width 398 height 36
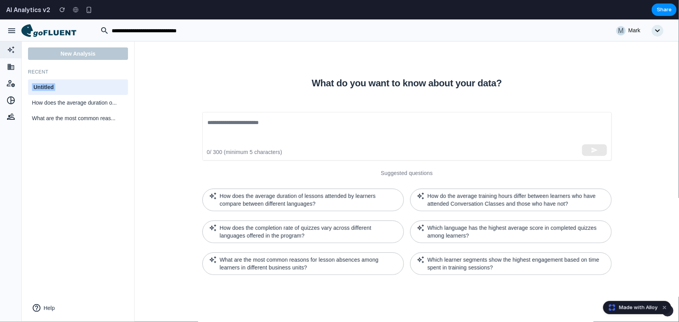
click at [85, 87] on div "Untitled" at bounding box center [78, 87] width 92 height 8
click at [85, 87] on input "********" at bounding box center [78, 87] width 92 height 10
click at [77, 101] on span "How does the average duration o..." at bounding box center [73, 102] width 83 height 8
click at [78, 83] on div "Untitled" at bounding box center [78, 87] width 92 height 8
click at [12, 34] on div "button" at bounding box center [11, 30] width 9 height 9
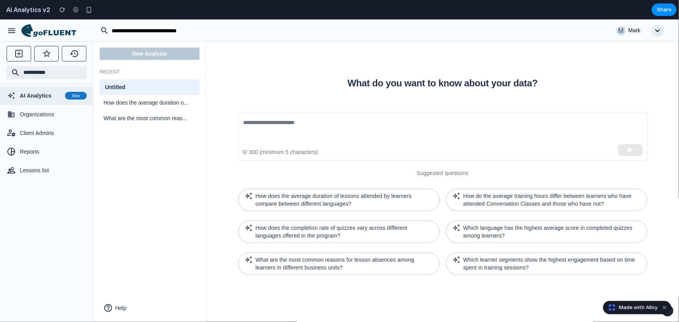
click at [46, 35] on icon at bounding box center [48, 30] width 55 height 13
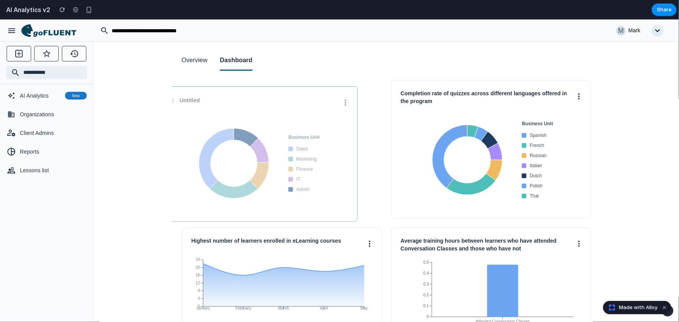
drag, startPoint x: 264, startPoint y: 106, endPoint x: 228, endPoint y: 100, distance: 36.4
click at [244, 112] on div "Untitled Business Unit Sales Marketing Finance IT Admin" at bounding box center [258, 153] width 200 height 135
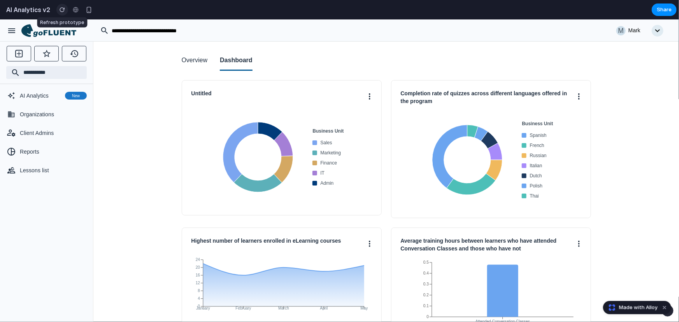
click at [62, 11] on div "button" at bounding box center [62, 9] width 5 height 5
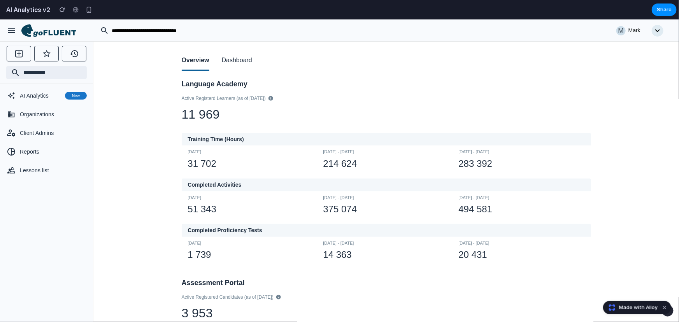
click at [231, 61] on button "Dashboard" at bounding box center [237, 61] width 30 height 20
click at [74, 9] on div at bounding box center [76, 10] width 12 height 12
click at [89, 9] on div "button" at bounding box center [89, 10] width 7 height 7
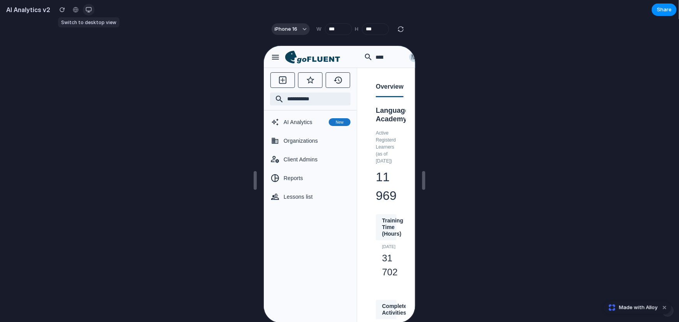
click at [89, 9] on div "button" at bounding box center [89, 10] width 6 height 6
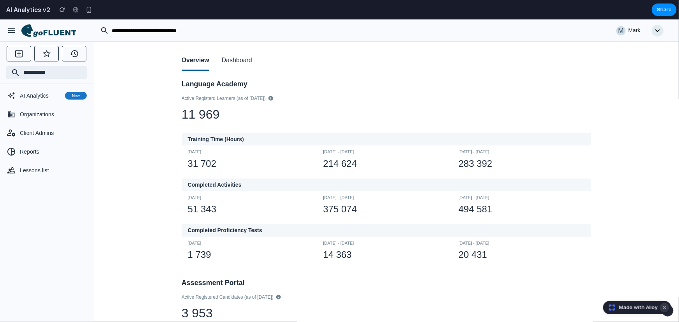
click at [666, 308] on button "Dismiss watermark" at bounding box center [664, 307] width 9 height 9
click at [232, 61] on button "Dashboard" at bounding box center [237, 61] width 30 height 20
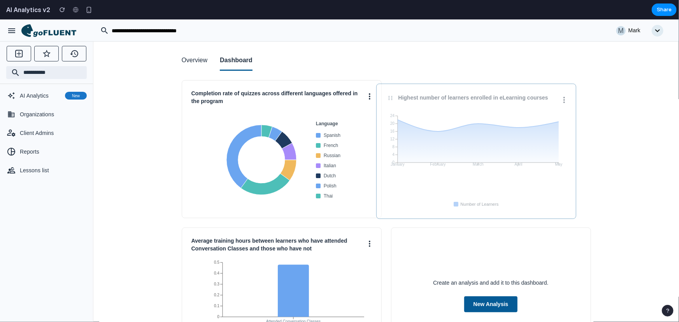
drag, startPoint x: 394, startPoint y: 183, endPoint x: 382, endPoint y: 186, distance: 11.7
click at [382, 186] on div "Highest number of learners enrolled in eLearning courses January February March…" at bounding box center [476, 150] width 200 height 135
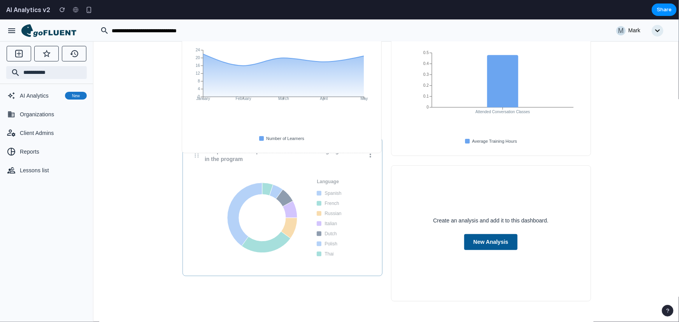
drag, startPoint x: 266, startPoint y: 198, endPoint x: 265, endPoint y: 257, distance: 58.4
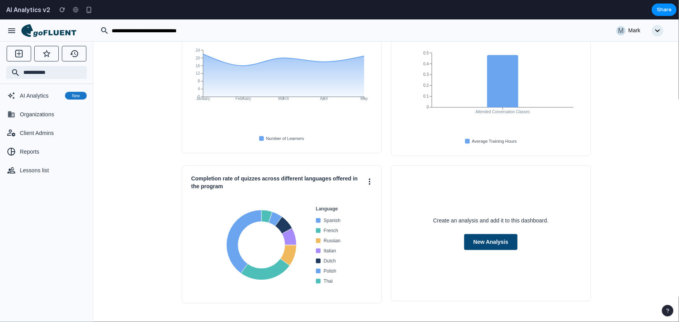
click at [480, 240] on button "New Analysis" at bounding box center [491, 242] width 54 height 16
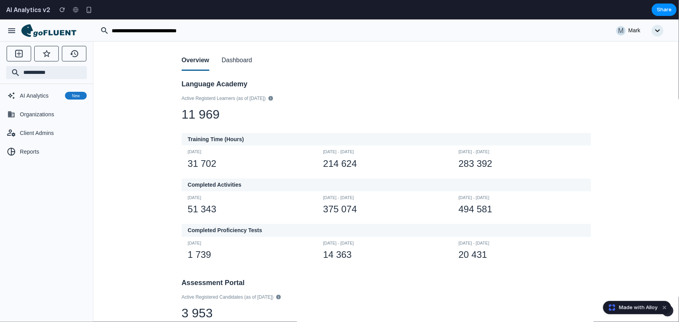
click at [12, 32] on icon "button" at bounding box center [11, 30] width 7 height 5
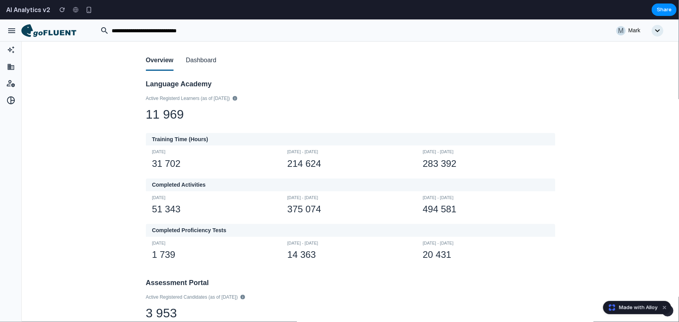
click at [12, 32] on icon "button" at bounding box center [11, 30] width 7 height 5
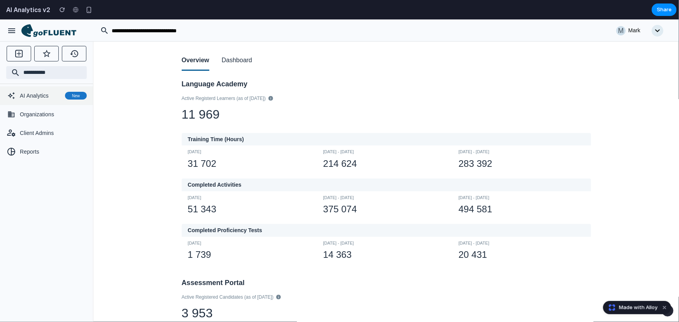
click at [24, 94] on span "AI Analytics" at bounding box center [41, 95] width 42 height 8
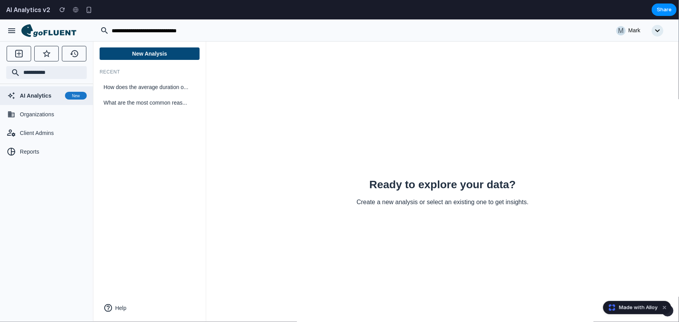
click at [147, 55] on button "New Analysis" at bounding box center [150, 53] width 100 height 12
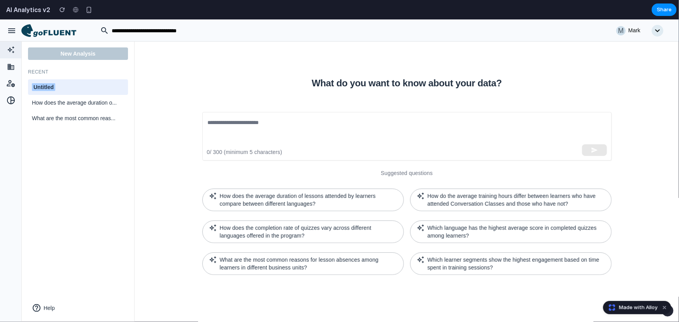
click at [63, 86] on div "Untitled" at bounding box center [78, 87] width 92 height 8
click at [63, 86] on input "********" at bounding box center [78, 87] width 92 height 10
type input "****"
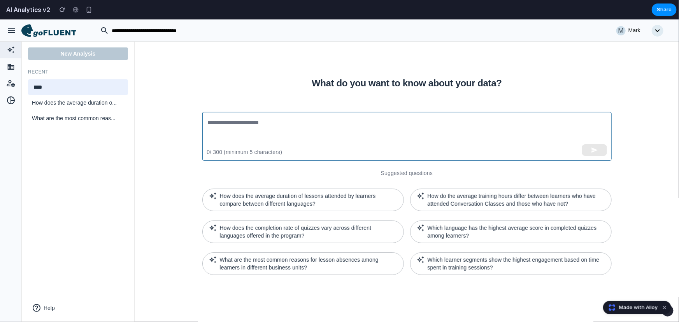
click at [251, 124] on textarea at bounding box center [407, 136] width 398 height 36
click at [596, 146] on textarea "****" at bounding box center [407, 136] width 398 height 36
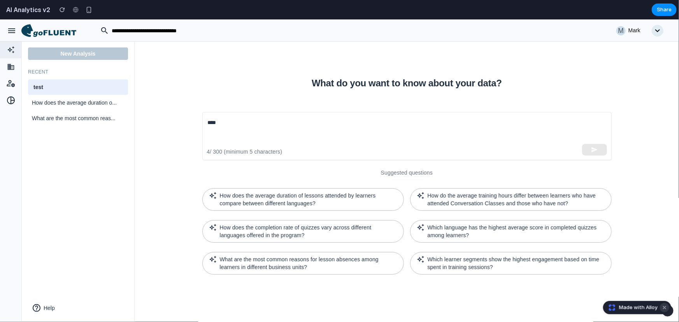
click at [665, 307] on button "Dismiss watermark" at bounding box center [664, 307] width 9 height 9
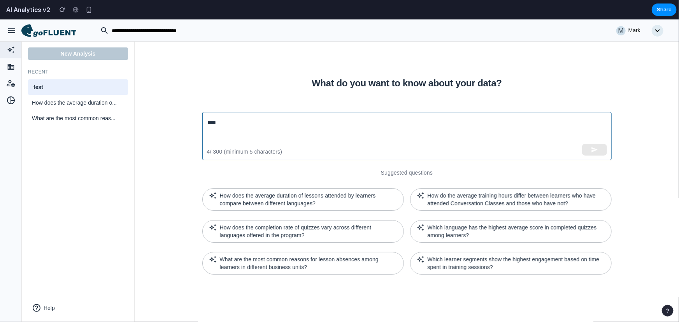
click at [402, 115] on div "**** ​" at bounding box center [406, 136] width 409 height 49
click at [411, 123] on textarea "****" at bounding box center [407, 136] width 398 height 36
type textarea "****"
click at [588, 155] on div "**** ​" at bounding box center [406, 136] width 409 height 49
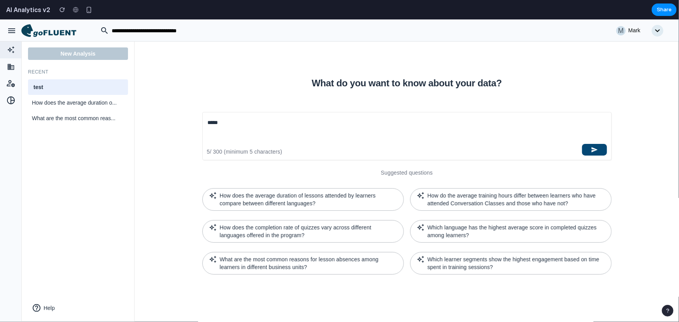
click at [586, 150] on button "button" at bounding box center [594, 150] width 25 height 12
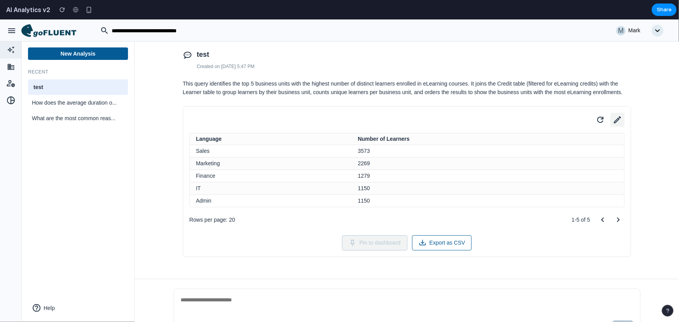
click at [615, 118] on icon at bounding box center [617, 119] width 7 height 7
click at [453, 158] on span "Table" at bounding box center [452, 158] width 13 height 8
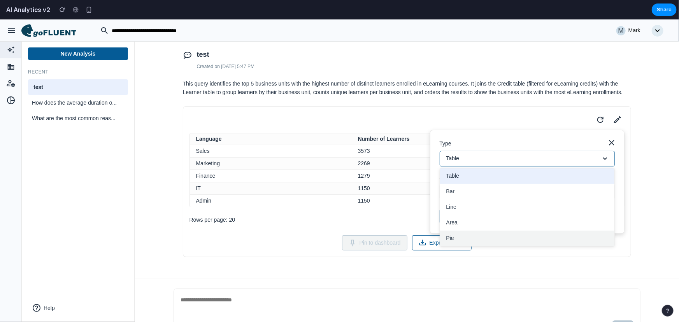
click at [458, 233] on button "Pie" at bounding box center [527, 238] width 174 height 16
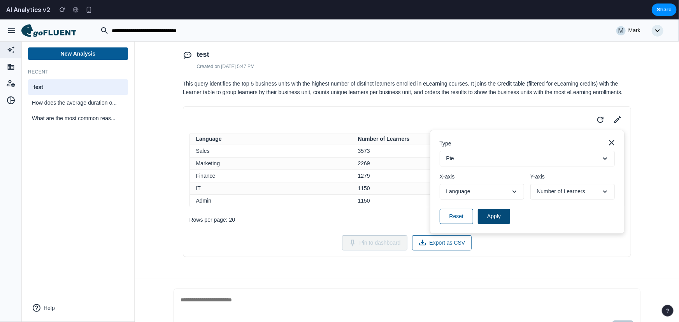
click at [489, 216] on button "Apply" at bounding box center [494, 216] width 32 height 15
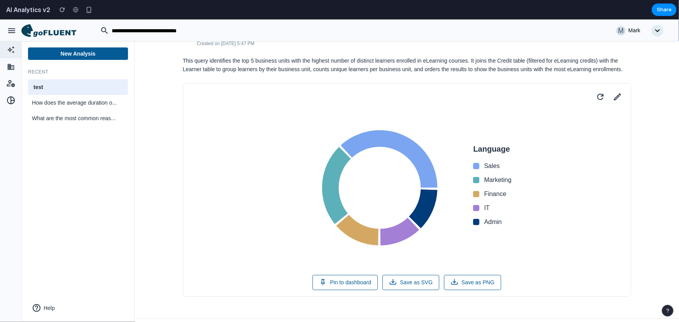
scroll to position [35, 0]
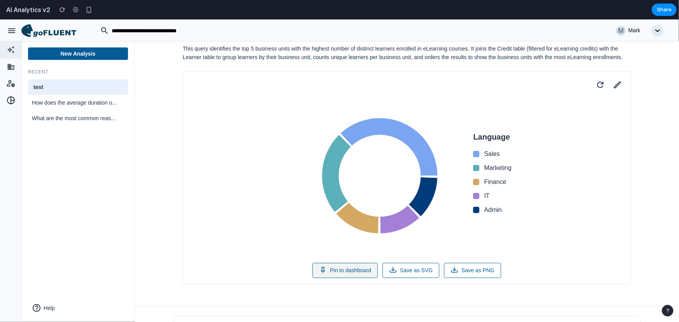
click at [364, 268] on button "Pin to dashboard" at bounding box center [344, 270] width 65 height 15
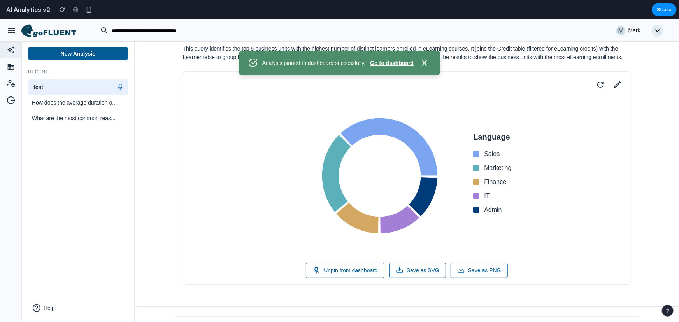
click at [404, 61] on button "Go to dashboard" at bounding box center [392, 63] width 44 height 8
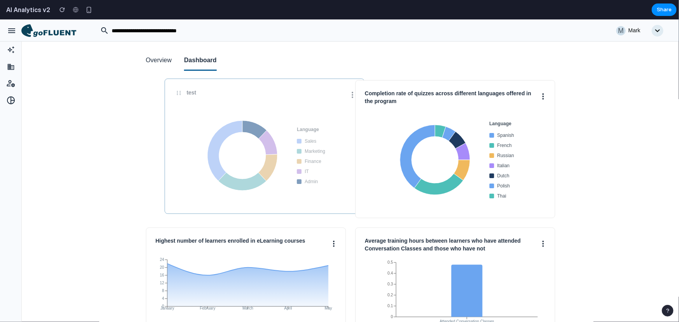
drag, startPoint x: 270, startPoint y: 114, endPoint x: 289, endPoint y: 112, distance: 18.7
click at [289, 112] on div "Language Sales Marketing Finance IT Admin" at bounding box center [264, 155] width 181 height 97
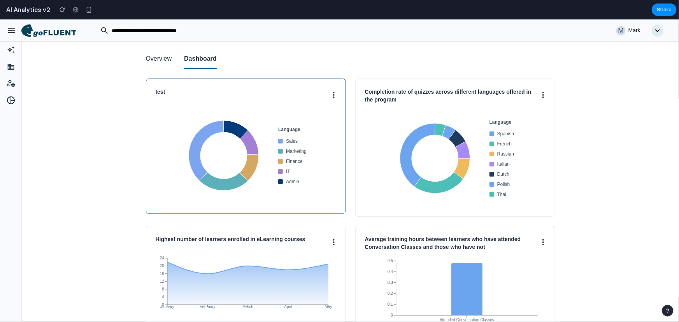
scroll to position [0, 0]
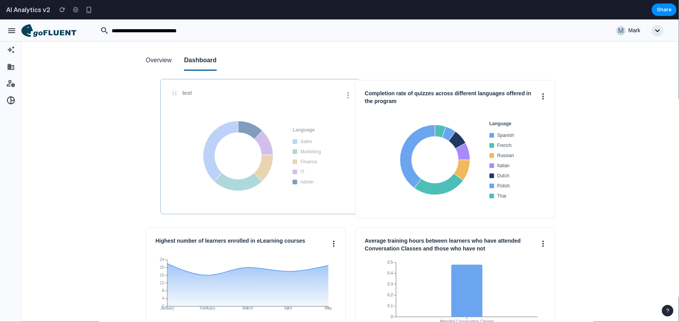
drag, startPoint x: 272, startPoint y: 104, endPoint x: 287, endPoint y: 104, distance: 14.8
click at [287, 104] on div "test Language Sales Marketing Finance IT Admin" at bounding box center [260, 146] width 200 height 135
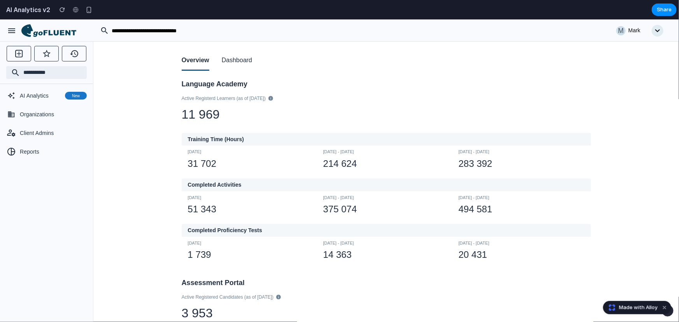
click at [235, 58] on button "Dashboard" at bounding box center [237, 61] width 30 height 20
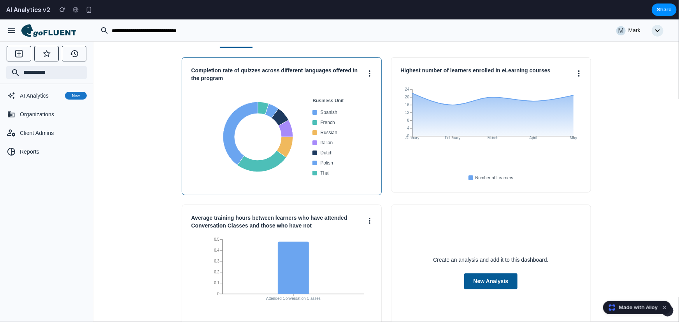
scroll to position [35, 0]
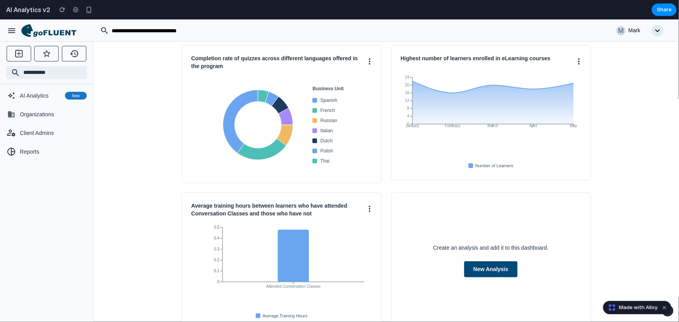
click at [474, 271] on button "New Analysis" at bounding box center [491, 269] width 54 height 16
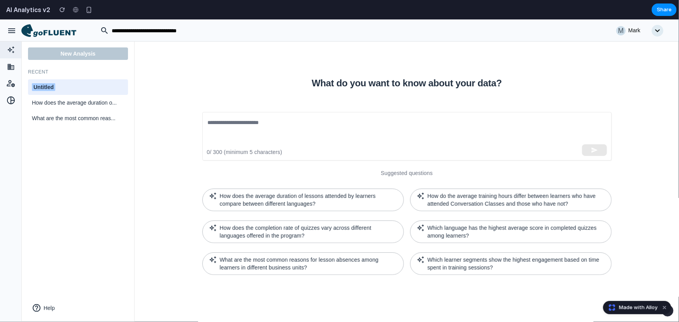
click at [73, 87] on div "Untitled" at bounding box center [78, 87] width 92 height 8
click at [73, 87] on input "********" at bounding box center [78, 87] width 92 height 10
type input "****"
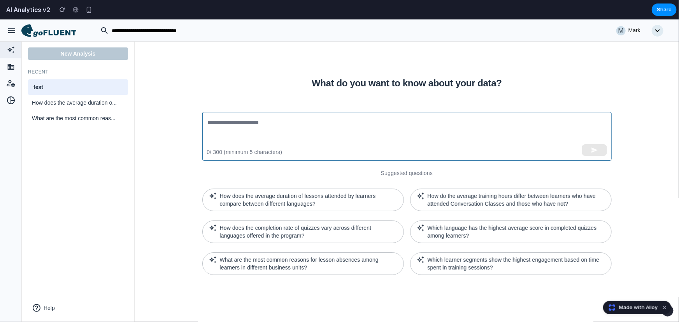
click at [226, 126] on textarea at bounding box center [407, 136] width 398 height 36
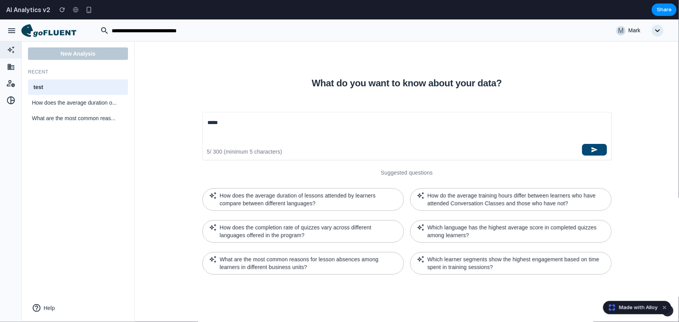
type textarea "****"
click at [594, 152] on icon "button" at bounding box center [594, 149] width 7 height 7
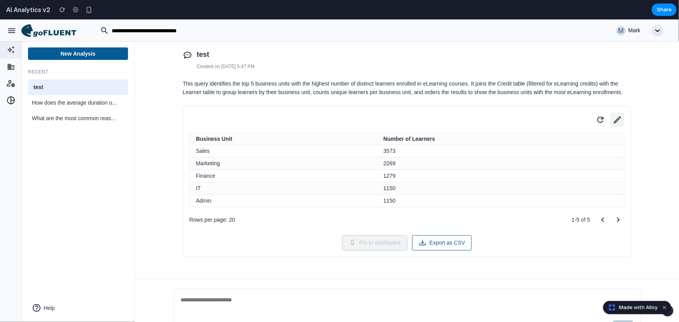
click at [613, 117] on icon at bounding box center [617, 119] width 11 height 11
click at [487, 157] on button "Table" at bounding box center [527, 159] width 175 height 16
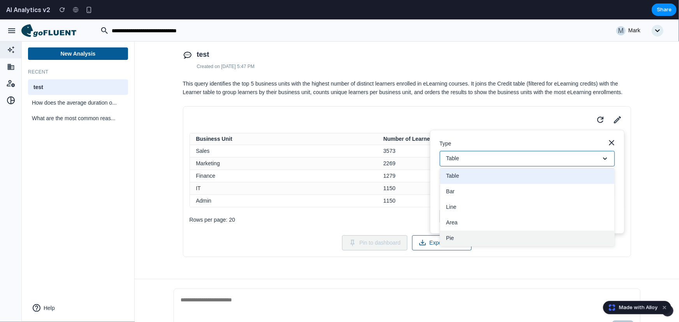
click at [462, 234] on button "Pie" at bounding box center [527, 238] width 174 height 16
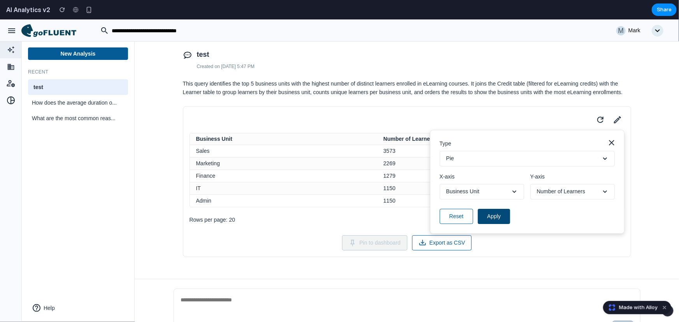
click at [487, 215] on button "Apply" at bounding box center [494, 216] width 32 height 15
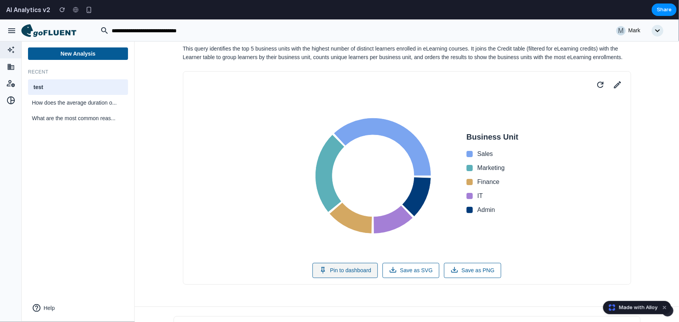
click at [353, 273] on button "Pin to dashboard" at bounding box center [344, 270] width 65 height 15
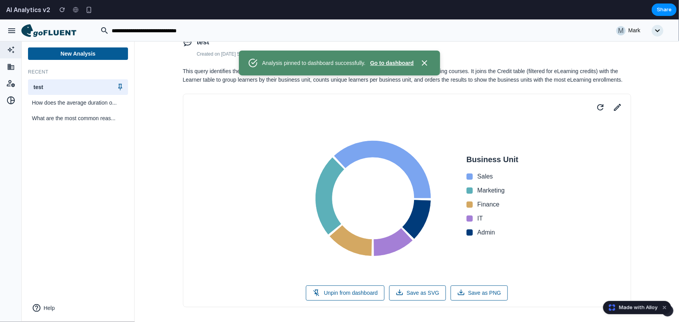
scroll to position [0, 0]
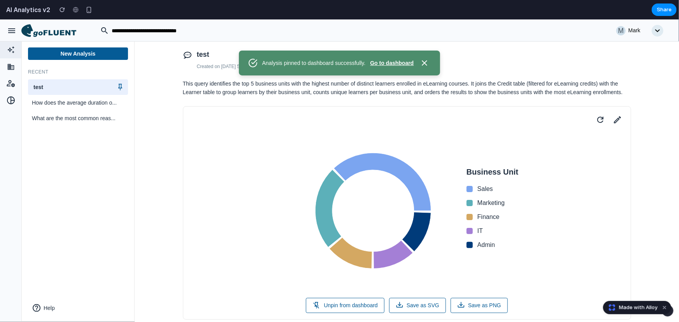
click at [392, 65] on button "Go to dashboard" at bounding box center [392, 63] width 44 height 8
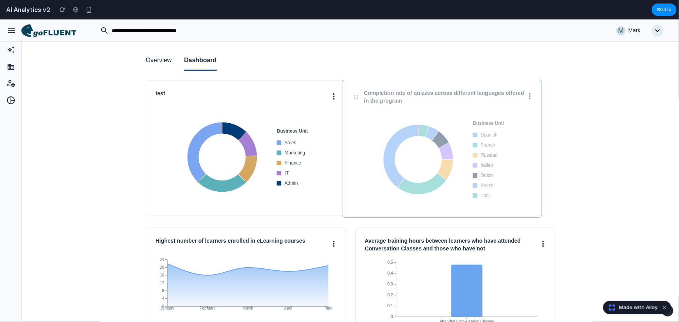
drag, startPoint x: 397, startPoint y: 104, endPoint x: 384, endPoint y: 104, distance: 12.8
click at [384, 104] on div "Completion rate of quizzes across different languages offered in the program Bu…" at bounding box center [442, 148] width 200 height 138
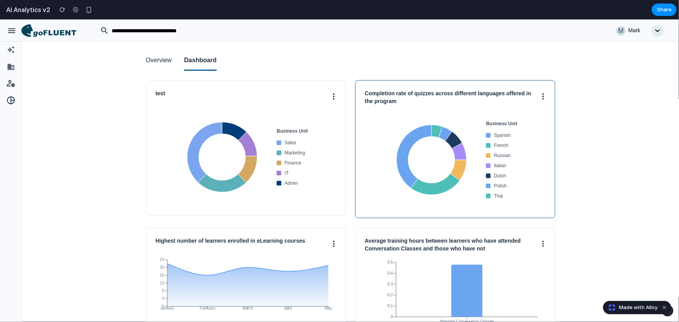
click at [373, 96] on h3 "Completion rate of quizzes across different languages offered in the program" at bounding box center [453, 96] width 176 height 15
click at [389, 104] on div "Completion rate of quizzes across different languages offered in the program Bu…" at bounding box center [455, 149] width 200 height 138
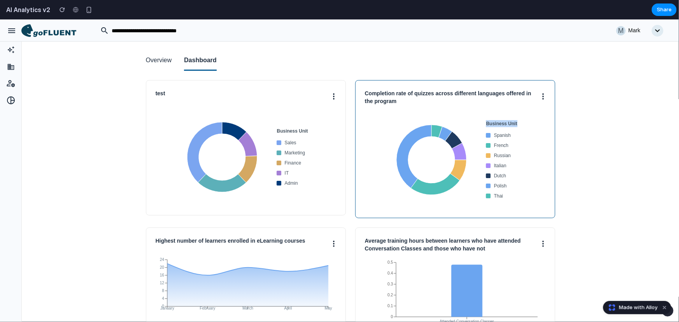
click at [389, 104] on div "Completion rate of quizzes across different languages offered in the program Bu…" at bounding box center [455, 149] width 200 height 138
click at [388, 99] on h3 "Completion rate of quizzes across different languages offered in the program" at bounding box center [453, 96] width 176 height 15
click at [370, 94] on h3 "Completion rate of quizzes across different languages offered in the program" at bounding box center [453, 96] width 176 height 15
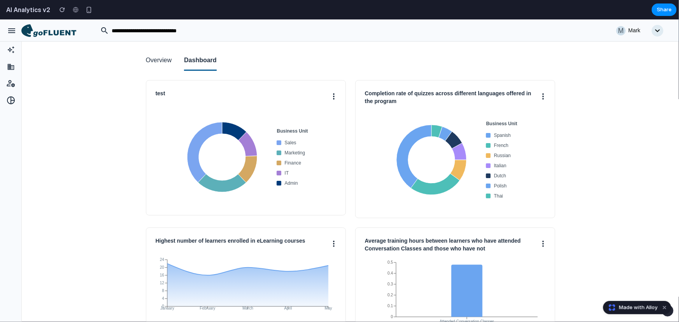
click at [11, 199] on div at bounding box center [11, 170] width 22 height 303
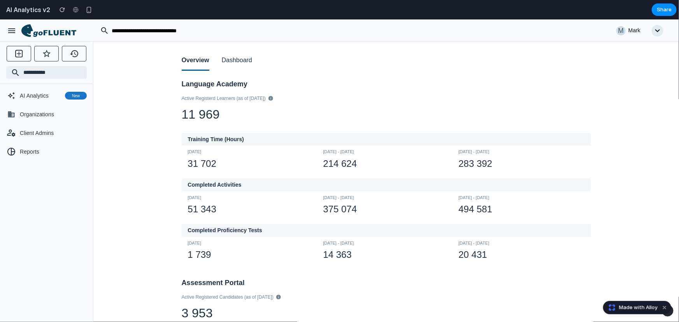
click at [241, 58] on button "Dashboard" at bounding box center [237, 61] width 30 height 20
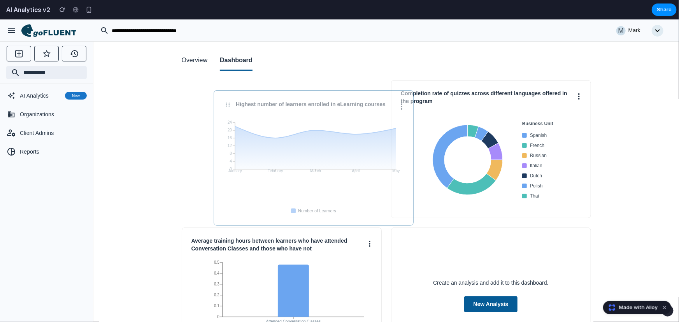
drag, startPoint x: 493, startPoint y: 92, endPoint x: 316, endPoint y: 102, distance: 178.1
click at [316, 102] on h3 "Highest number of learners enrolled in eLearning courses" at bounding box center [317, 104] width 163 height 8
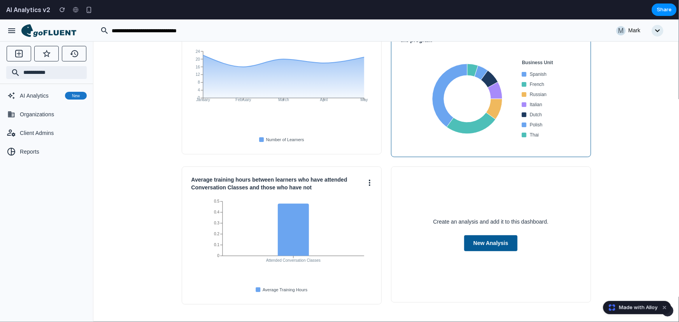
scroll to position [62, 0]
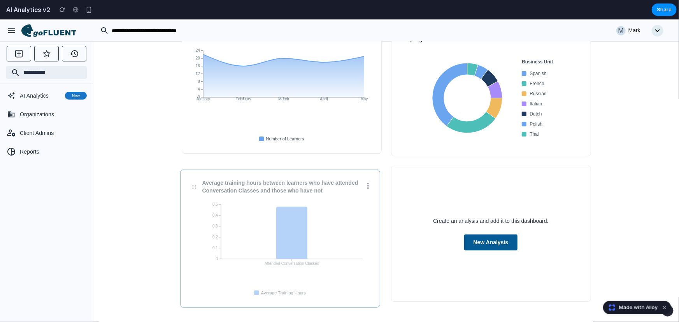
drag, startPoint x: 279, startPoint y: 179, endPoint x: 278, endPoint y: 182, distance: 4.2
click at [278, 182] on h3 "Average training hours between learners who have attended Conversation Classes …" at bounding box center [283, 186] width 163 height 15
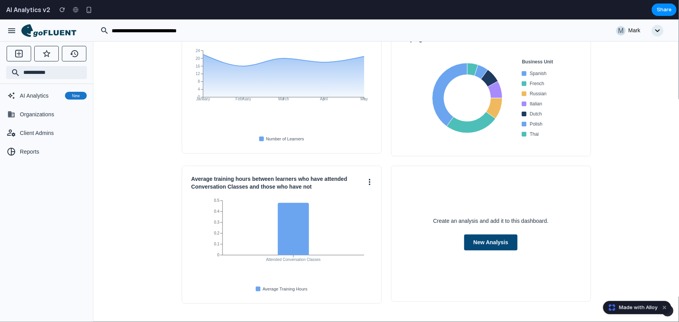
click at [495, 240] on button "New Analysis" at bounding box center [491, 242] width 54 height 16
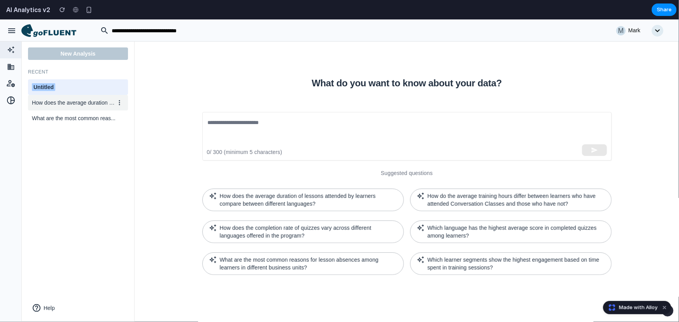
click at [59, 101] on span "How does the average duration o..." at bounding box center [73, 102] width 83 height 8
click at [61, 84] on div "Untitled" at bounding box center [78, 87] width 92 height 8
click at [61, 84] on input "********" at bounding box center [78, 87] width 92 height 10
type input "****"
click at [61, 84] on input "****" at bounding box center [78, 87] width 92 height 10
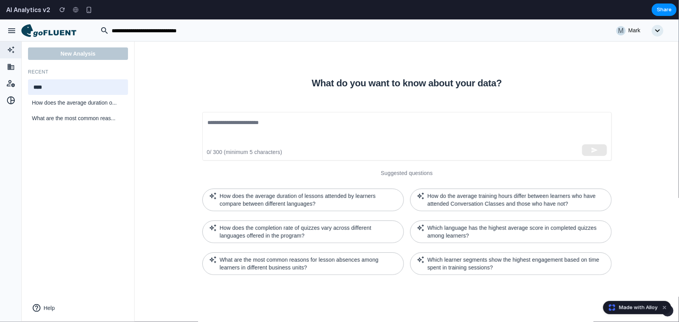
click at [61, 84] on input "****" at bounding box center [78, 87] width 92 height 10
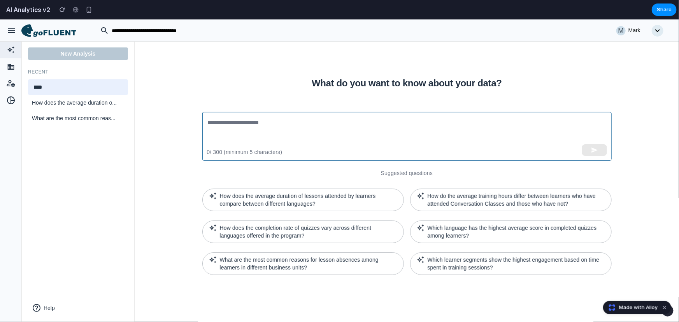
click at [328, 132] on textarea at bounding box center [407, 136] width 398 height 36
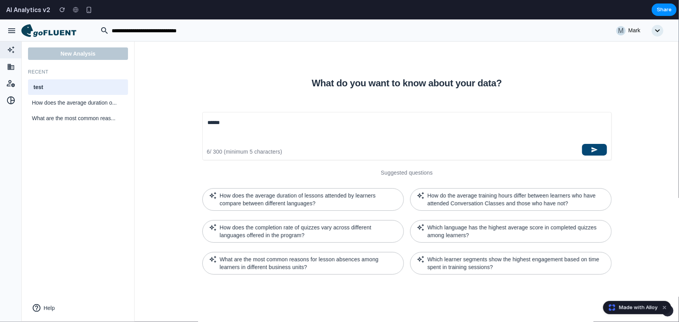
type textarea "******"
click at [593, 149] on icon "button" at bounding box center [594, 149] width 6 height 5
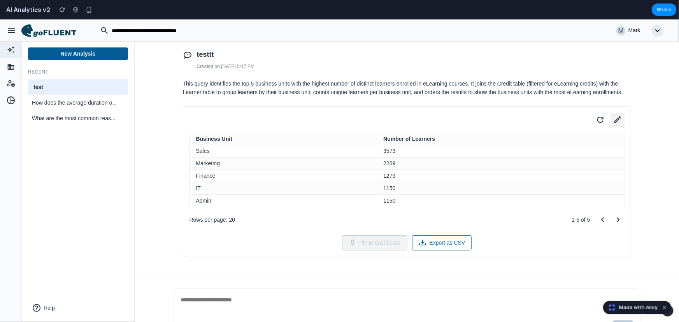
click at [615, 121] on icon at bounding box center [617, 119] width 11 height 11
click at [614, 118] on icon at bounding box center [617, 119] width 11 height 11
click at [479, 156] on button "Table" at bounding box center [527, 159] width 175 height 16
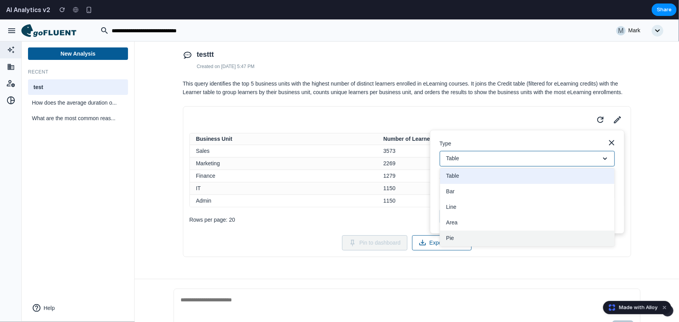
click at [455, 233] on button "Pie" at bounding box center [527, 238] width 174 height 16
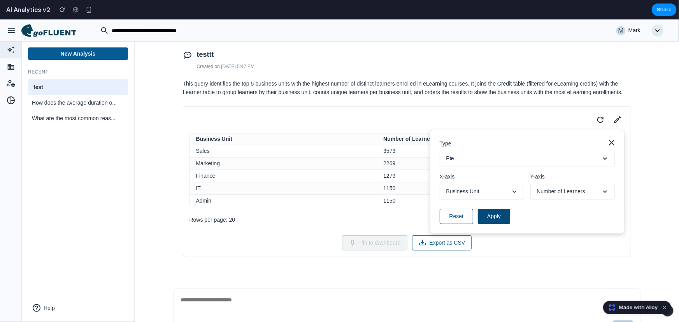
click at [482, 216] on button "Apply" at bounding box center [494, 216] width 32 height 15
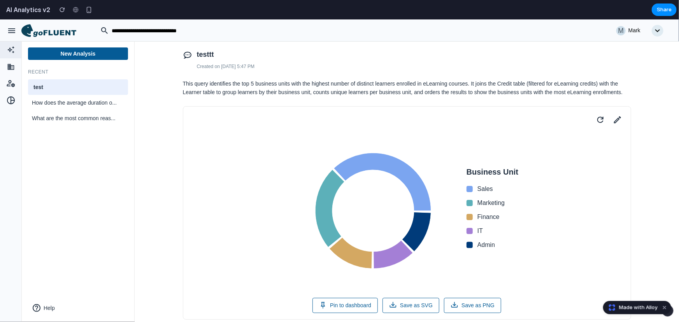
scroll to position [35, 0]
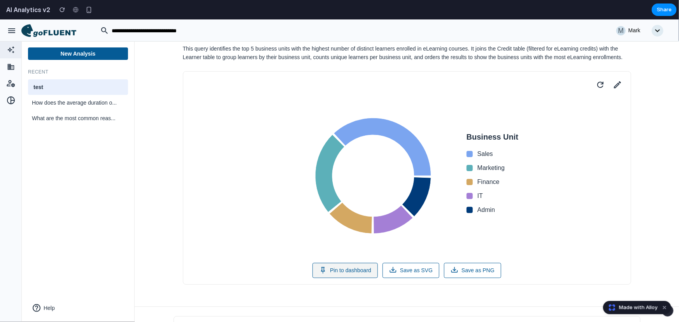
click at [348, 270] on button "Pin to dashboard" at bounding box center [344, 270] width 65 height 15
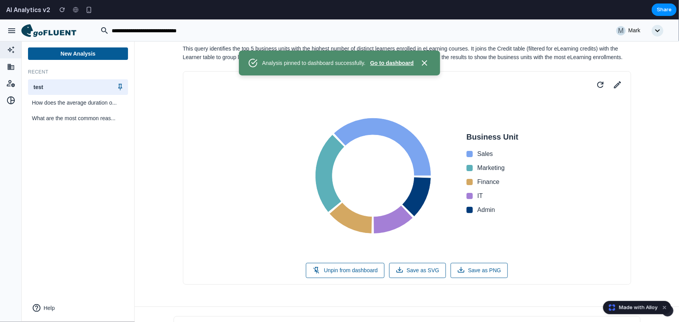
click at [398, 62] on button "Go to dashboard" at bounding box center [392, 63] width 44 height 8
